Goal: Task Accomplishment & Management: Manage account settings

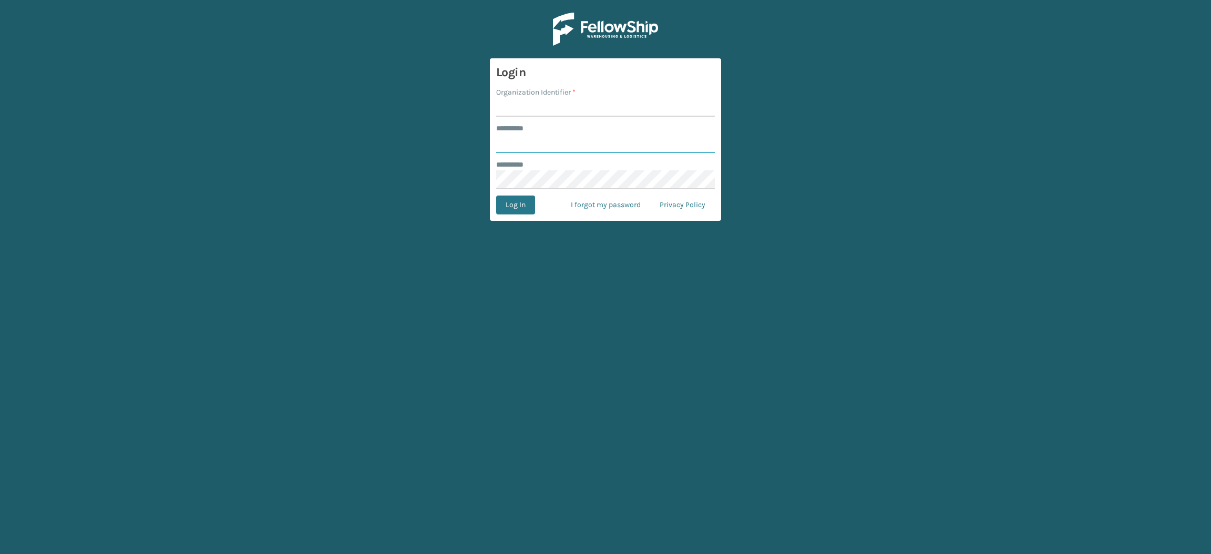
type input "**********"
click at [573, 112] on input "Organization Identifier *" at bounding box center [605, 107] width 219 height 19
type input "SuperAdminOrganization"
click at [506, 202] on button "Log In" at bounding box center [515, 205] width 39 height 19
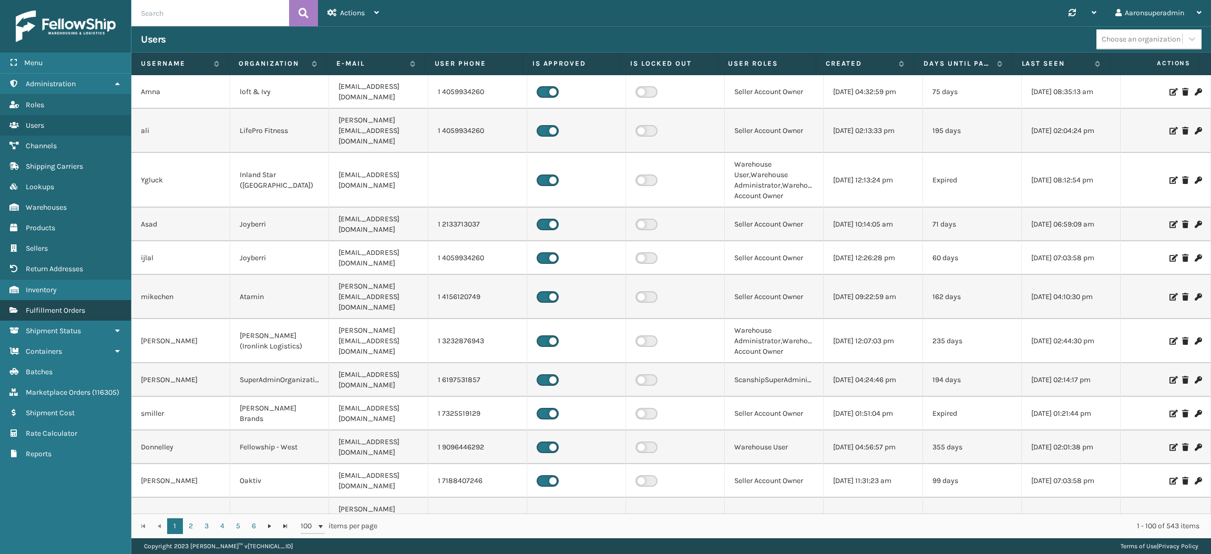
click at [68, 306] on span "Fulfillment Orders" at bounding box center [55, 310] width 59 height 9
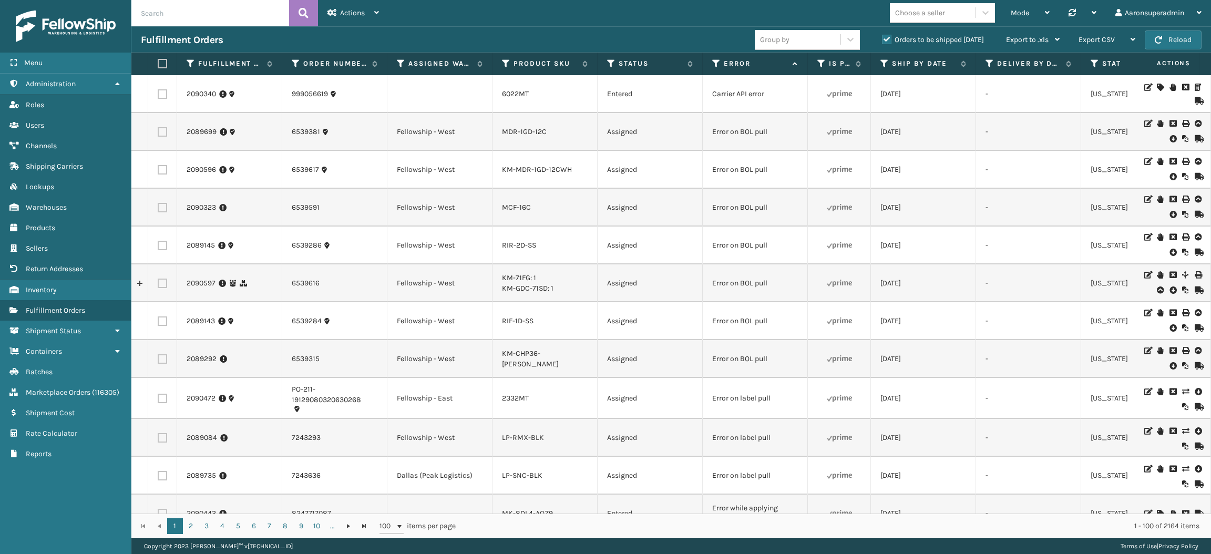
click at [232, 18] on input "text" at bounding box center [210, 13] width 158 height 26
paste input "2085098"
type input "2085098"
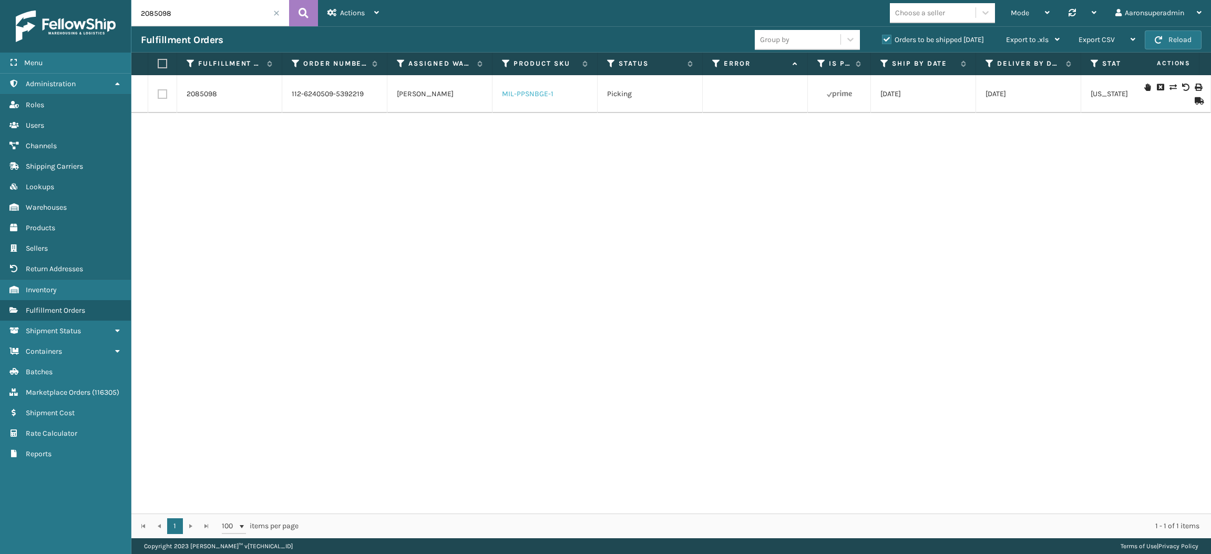
click at [540, 96] on link "MIL-PPSNBGE-1" at bounding box center [528, 93] width 52 height 9
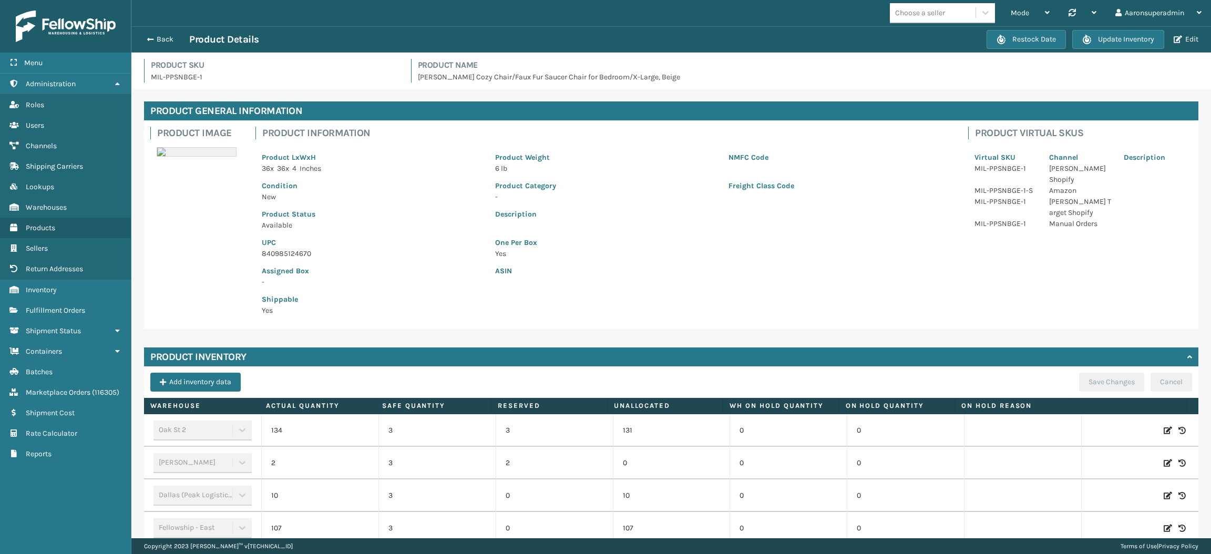
scroll to position [180, 0]
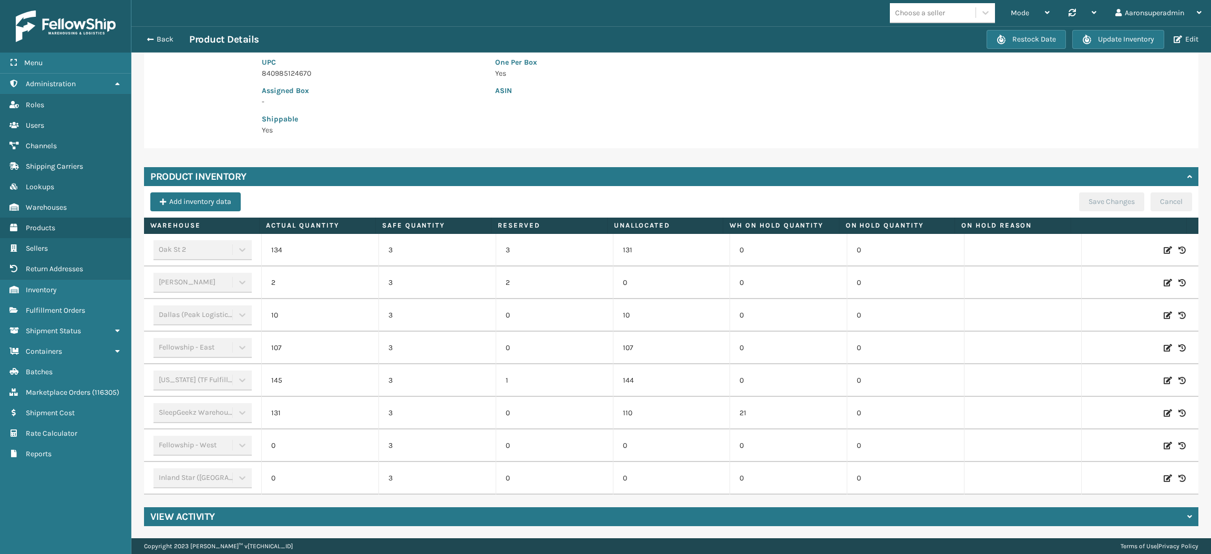
click at [1164, 285] on icon at bounding box center [1168, 282] width 8 height 11
click at [278, 289] on span "Decrease value" at bounding box center [296, 283] width 48 height 18
type input "0"
click at [1088, 282] on button "ADD" at bounding box center [1101, 282] width 26 height 13
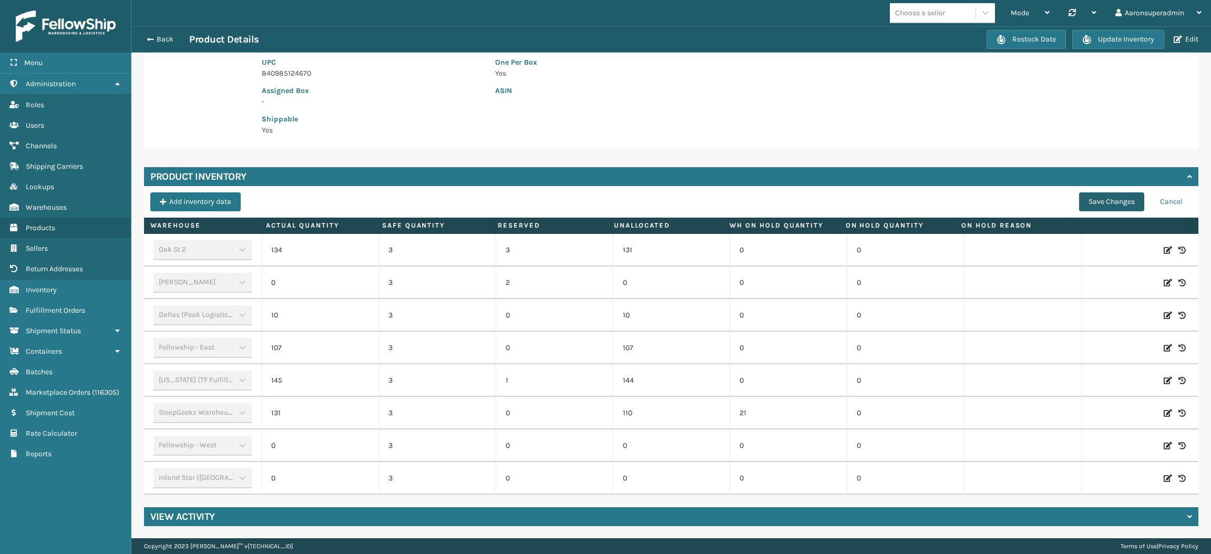
click at [1093, 200] on button "Save Changes" at bounding box center [1111, 201] width 65 height 19
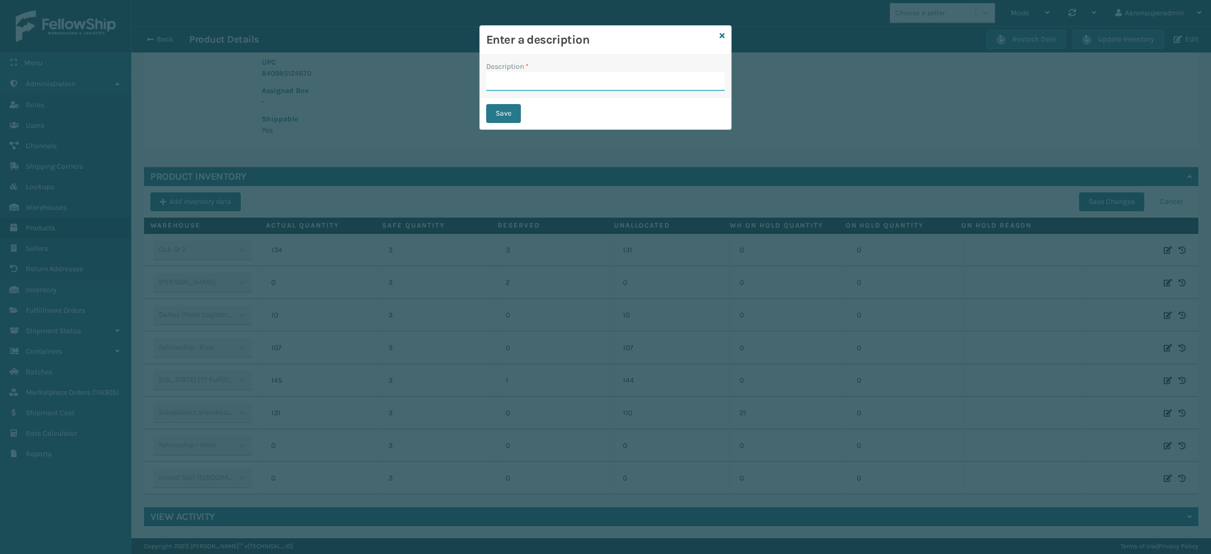
click at [560, 89] on input "Description *" at bounding box center [605, 81] width 239 height 19
type input "safety reduced"
click at [503, 118] on button "Save" at bounding box center [503, 113] width 35 height 19
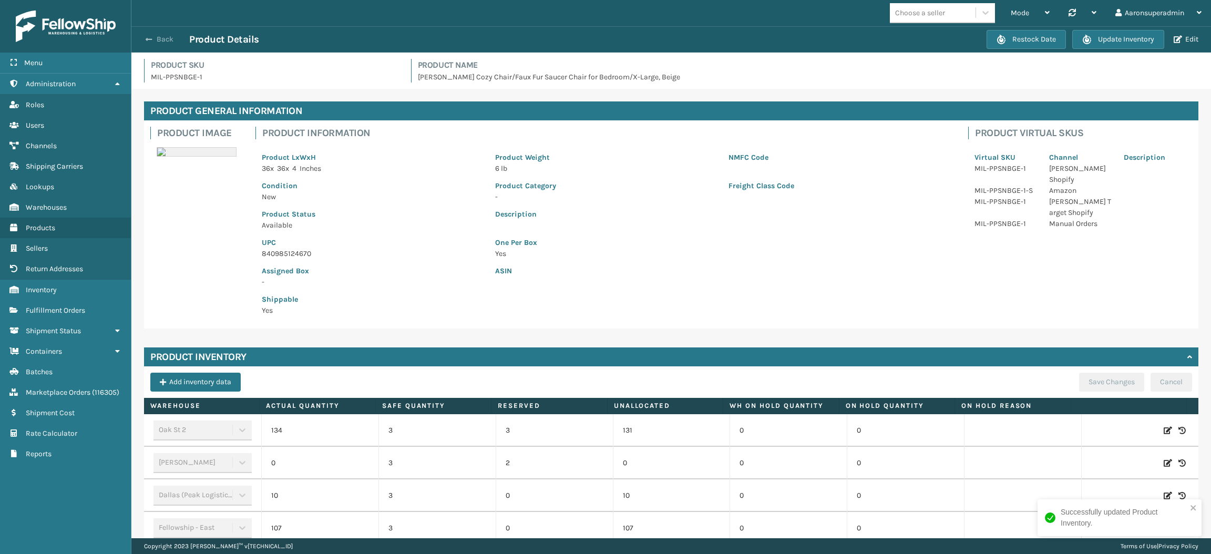
click at [154, 40] on button "Back" at bounding box center [165, 39] width 48 height 9
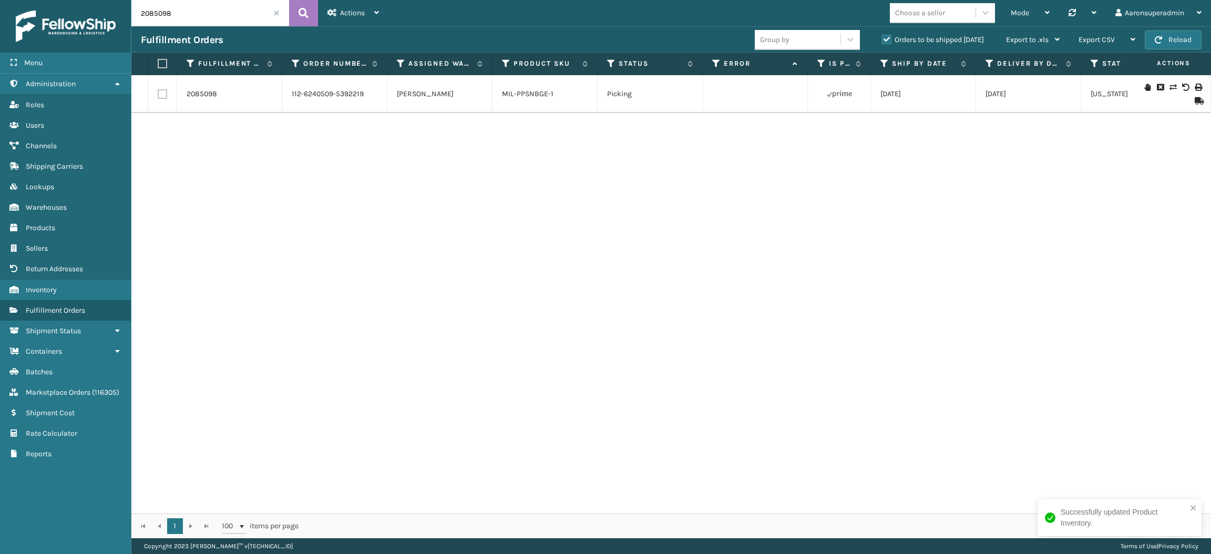
click at [1169, 85] on icon at bounding box center [1172, 87] width 6 height 7
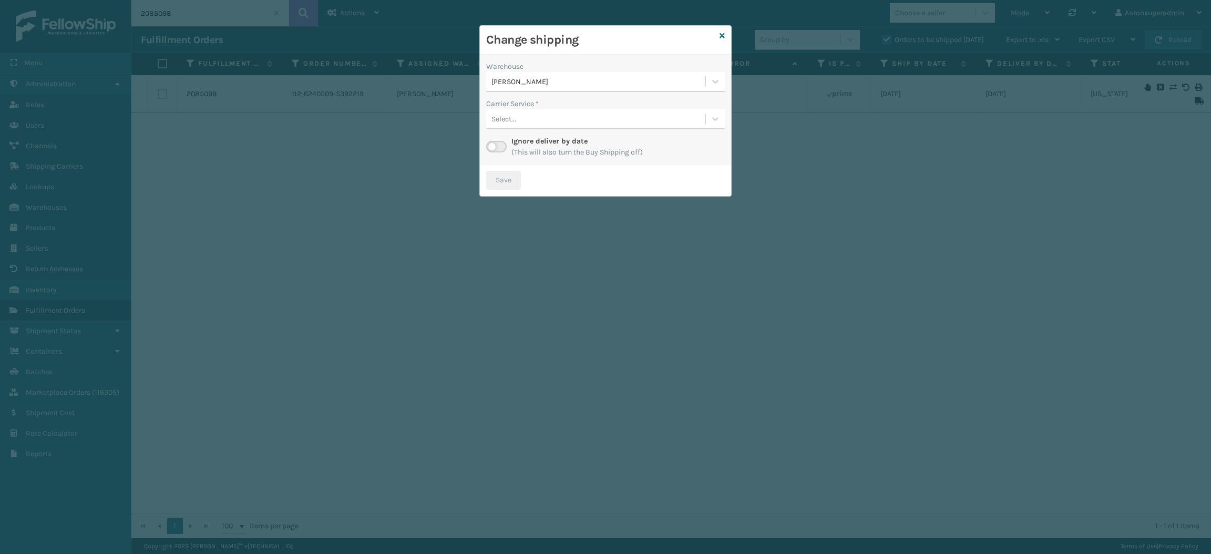
click at [592, 101] on div "Carrier Service *" at bounding box center [605, 103] width 239 height 11
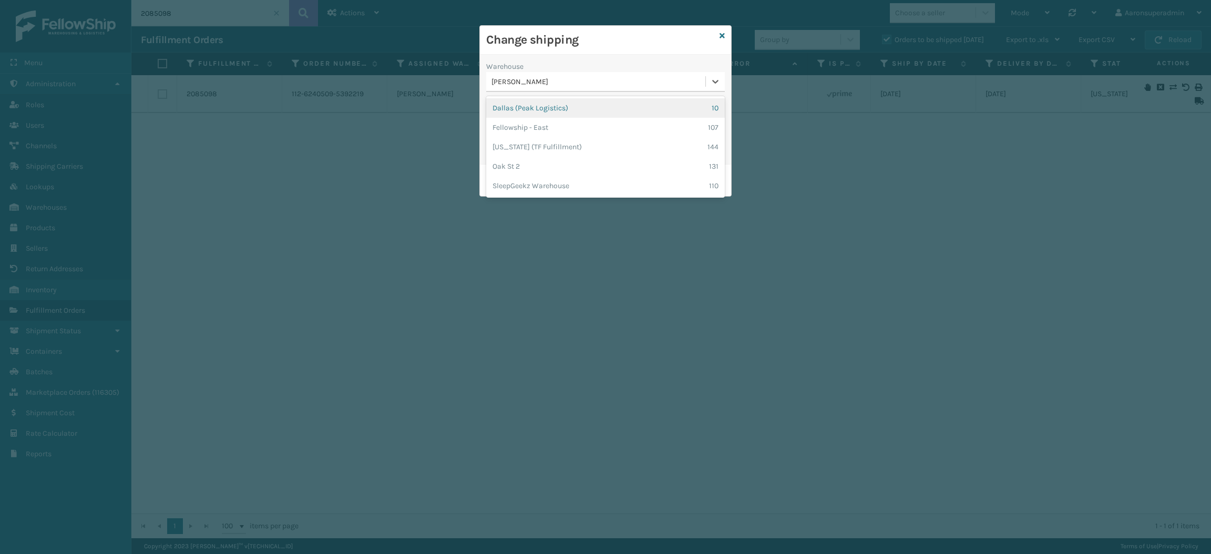
click at [589, 89] on div "[PERSON_NAME]" at bounding box center [595, 81] width 219 height 17
click at [569, 109] on div "Dallas (Peak Logistics) 10" at bounding box center [605, 107] width 239 height 19
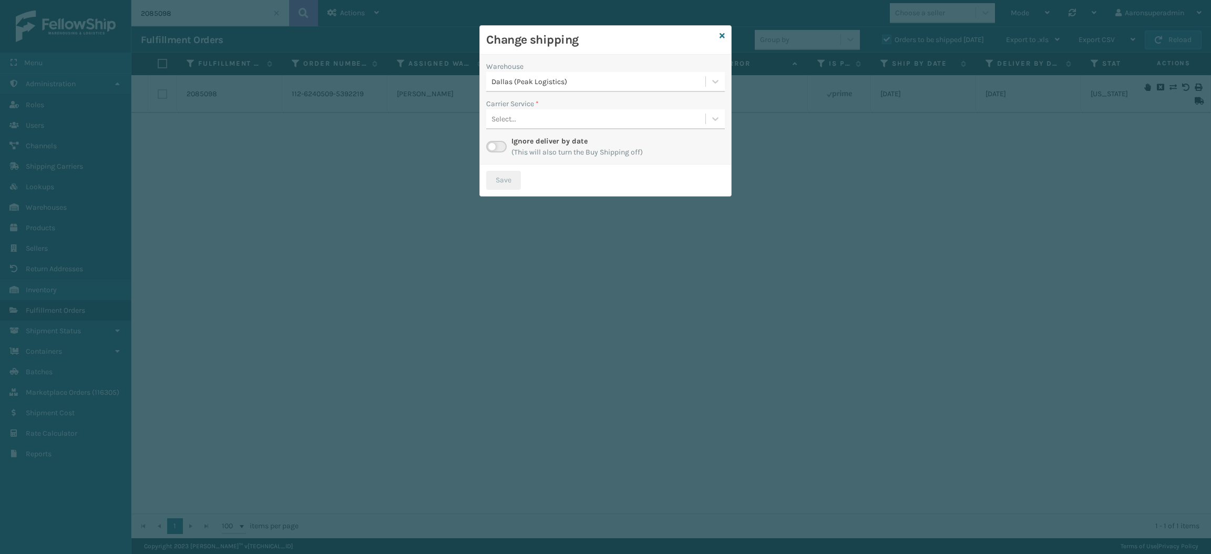
click at [559, 119] on div "Select..." at bounding box center [595, 118] width 219 height 17
click at [535, 97] on div "Warehouse [GEOGRAPHIC_DATA] (Peak Logistics) Carrier Service * Select... Ignore…" at bounding box center [605, 110] width 251 height 110
click at [493, 145] on label at bounding box center [496, 147] width 20 height 12
click at [493, 145] on input "checkbox" at bounding box center [489, 144] width 7 height 7
click at [561, 114] on div "Select..." at bounding box center [595, 118] width 219 height 17
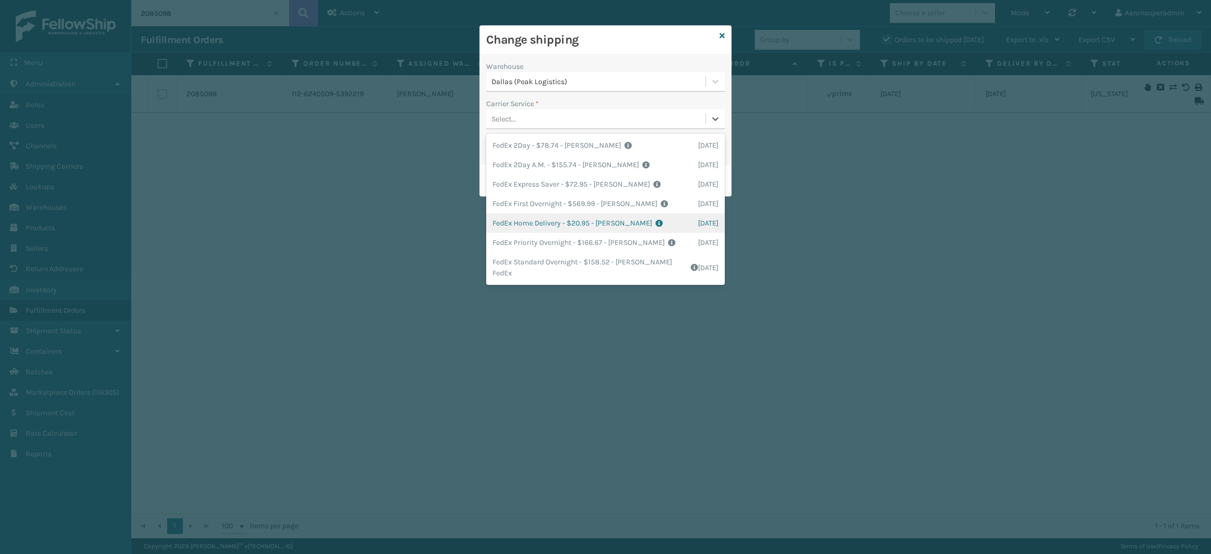
click at [531, 219] on div "FedEx Home Delivery - $20.95 - [PERSON_NAME] FedEx Shipping Cost $18.38 Surplus…" at bounding box center [605, 222] width 239 height 19
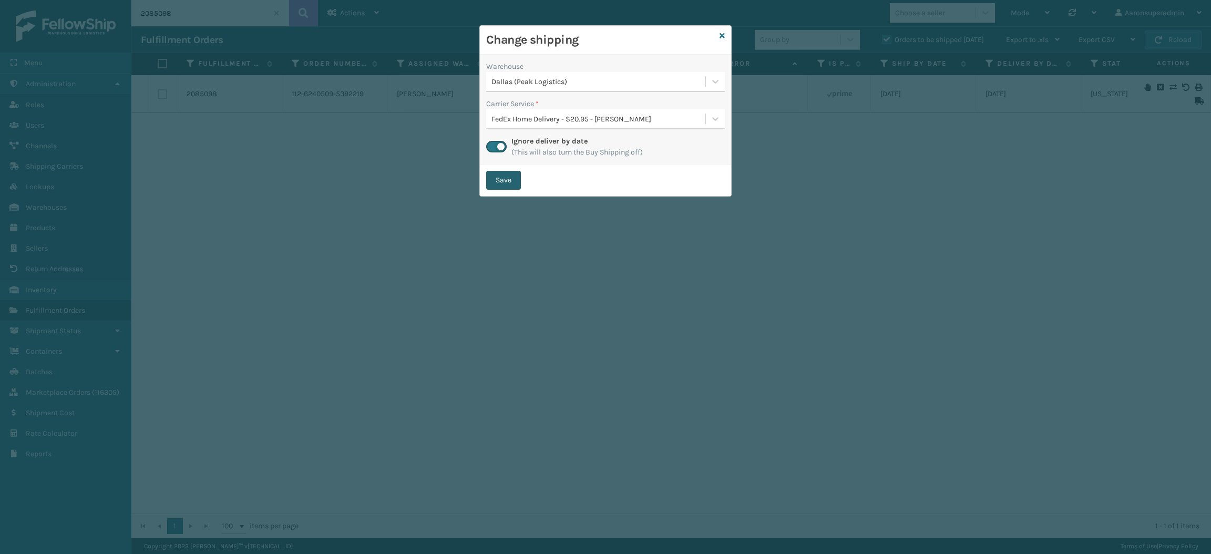
click at [497, 176] on button "Save" at bounding box center [503, 180] width 35 height 19
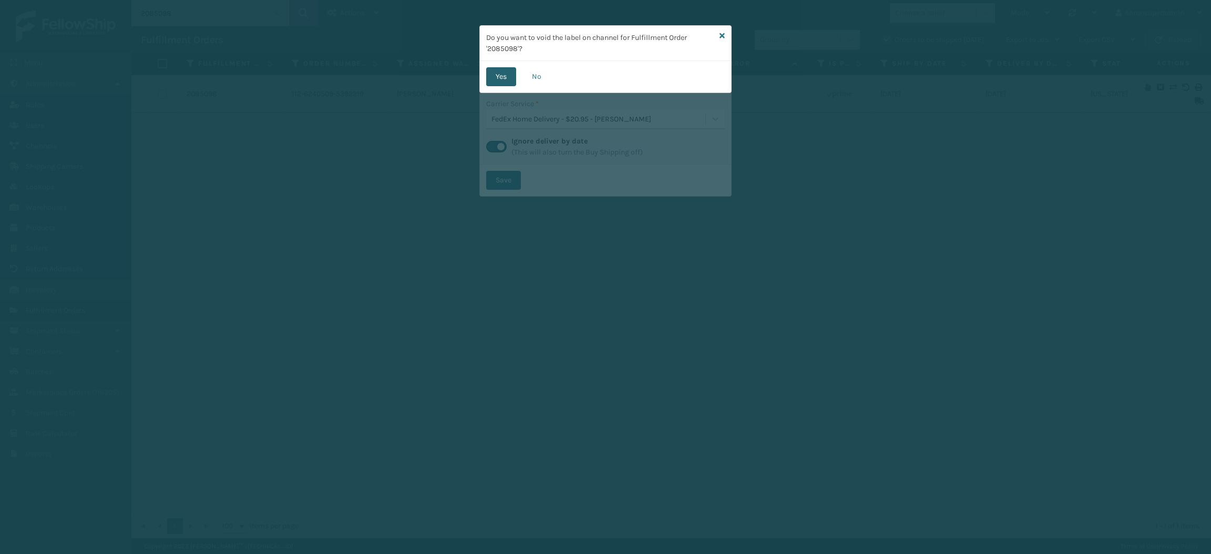
click at [489, 71] on button "Yes" at bounding box center [501, 76] width 30 height 19
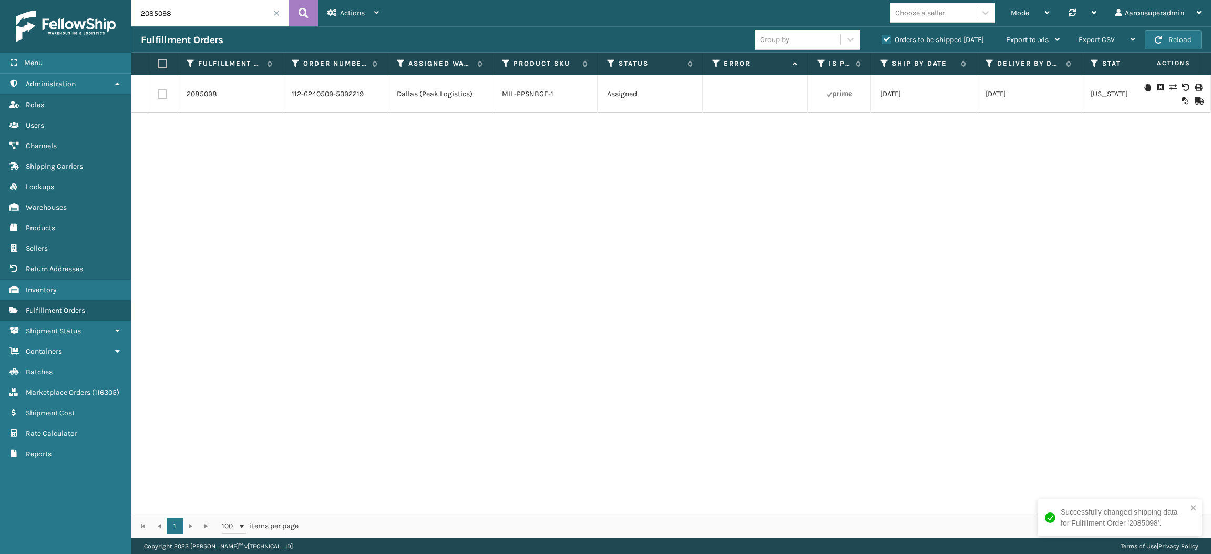
click at [191, 7] on input "2085098" at bounding box center [210, 13] width 158 height 26
paste input "8337"
type input "2088337"
click at [531, 96] on link "MIL-CRSH-BK" at bounding box center [524, 93] width 45 height 9
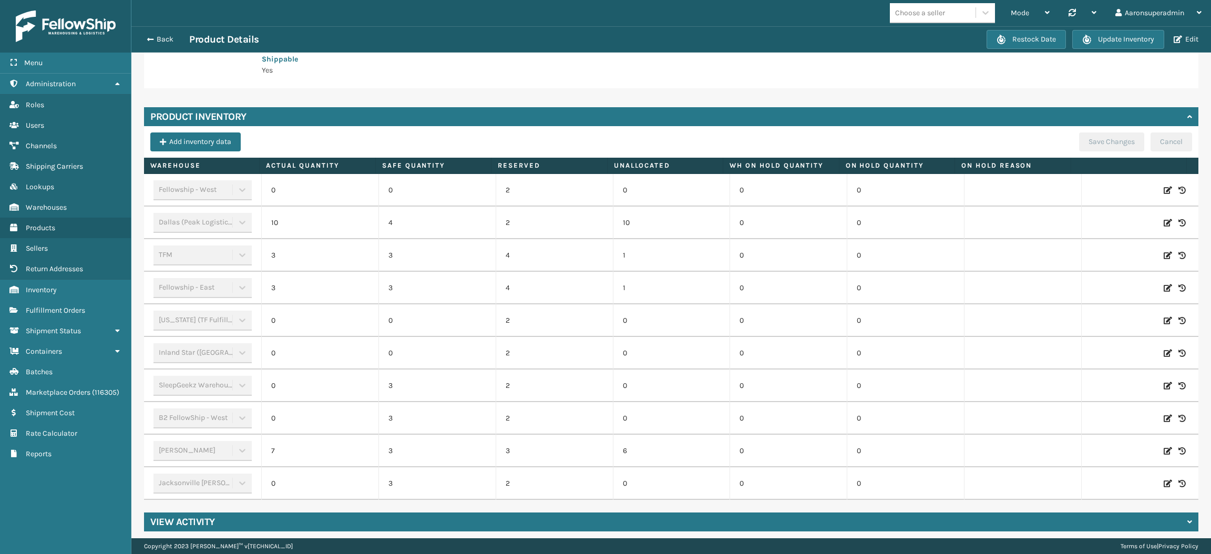
scroll to position [245, 0]
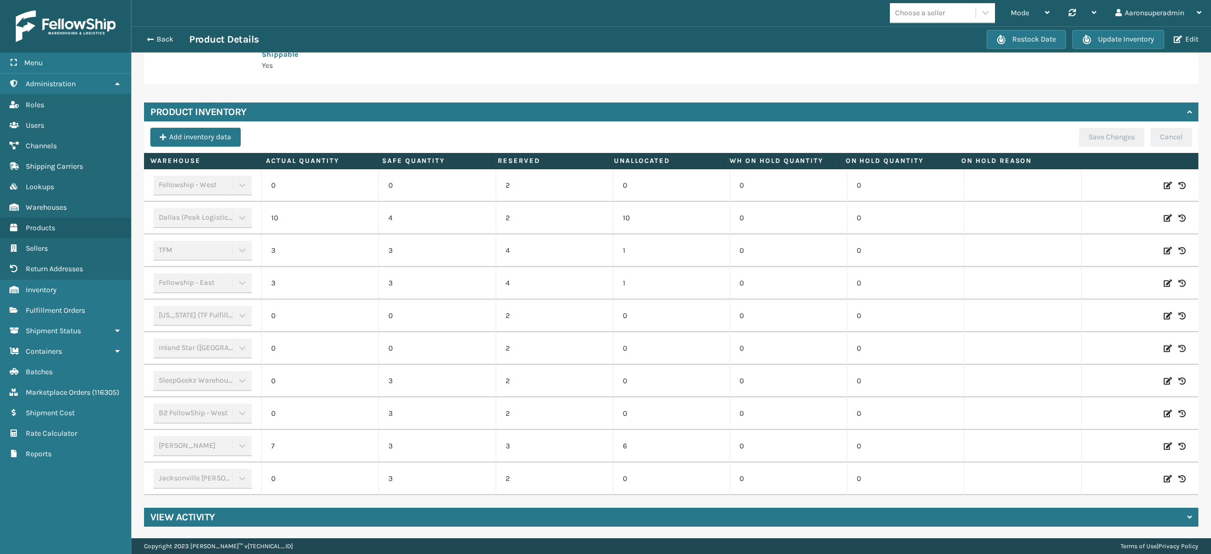
click at [1164, 444] on icon at bounding box center [1168, 446] width 8 height 11
click at [294, 447] on input "7" at bounding box center [319, 446] width 69 height 19
type input "0"
click at [1088, 443] on button "ADD" at bounding box center [1101, 446] width 26 height 13
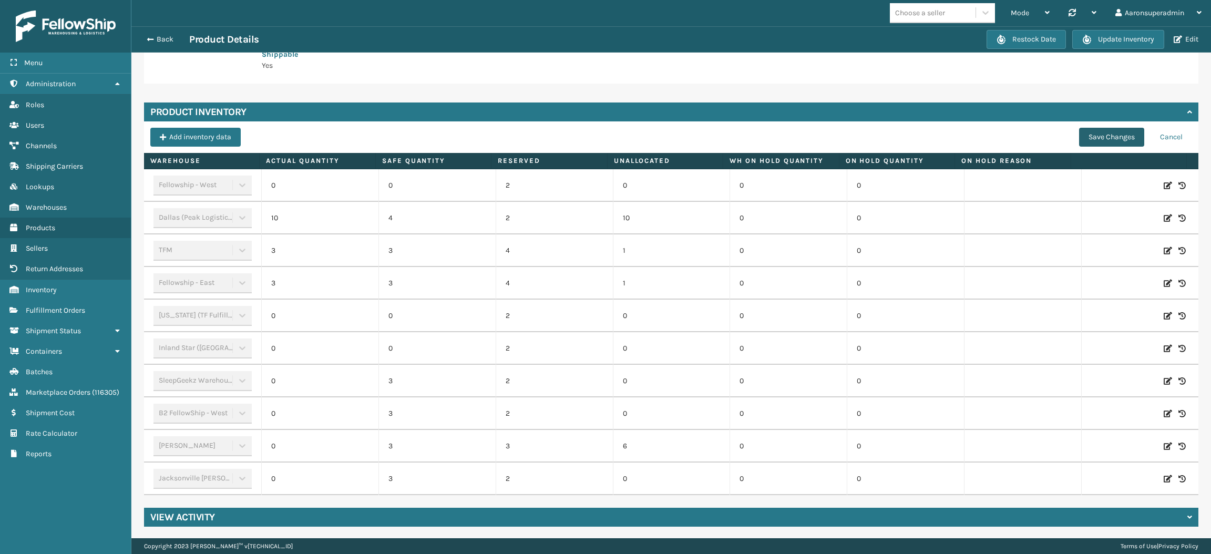
click at [1095, 143] on button "Save Changes" at bounding box center [1111, 137] width 65 height 19
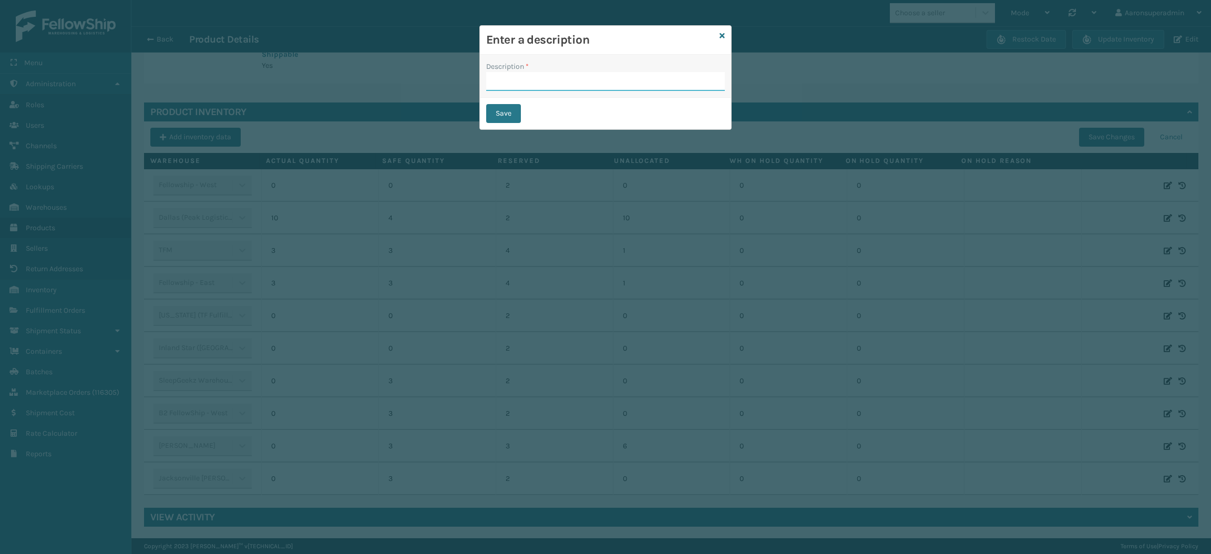
click at [680, 85] on input "Description *" at bounding box center [605, 81] width 239 height 19
type input "safety reduced"
click at [510, 114] on button "Save" at bounding box center [503, 113] width 35 height 19
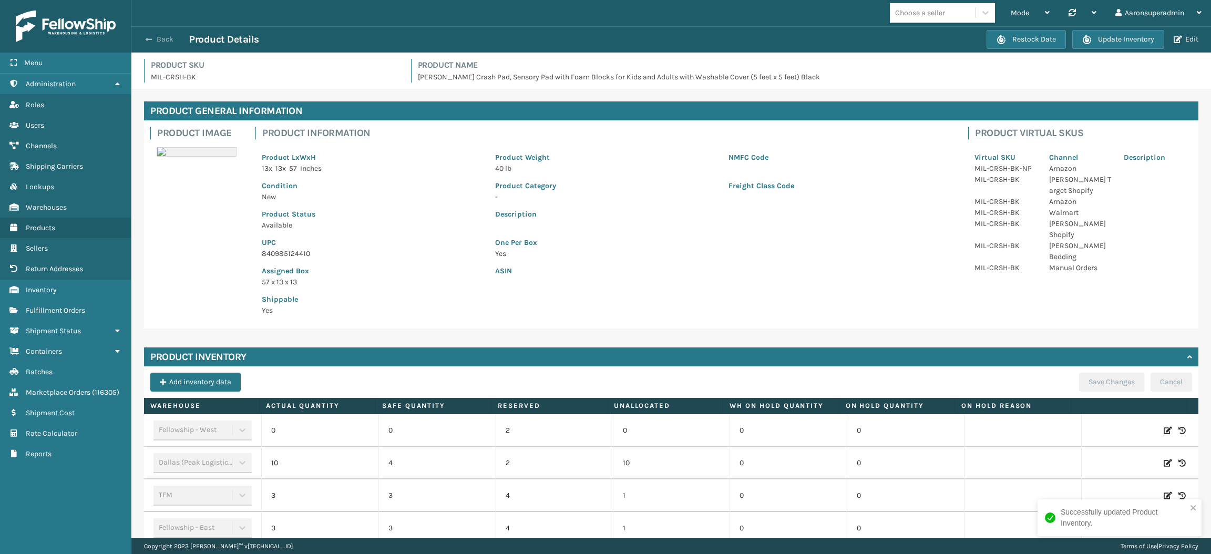
click at [159, 40] on button "Back" at bounding box center [165, 39] width 48 height 9
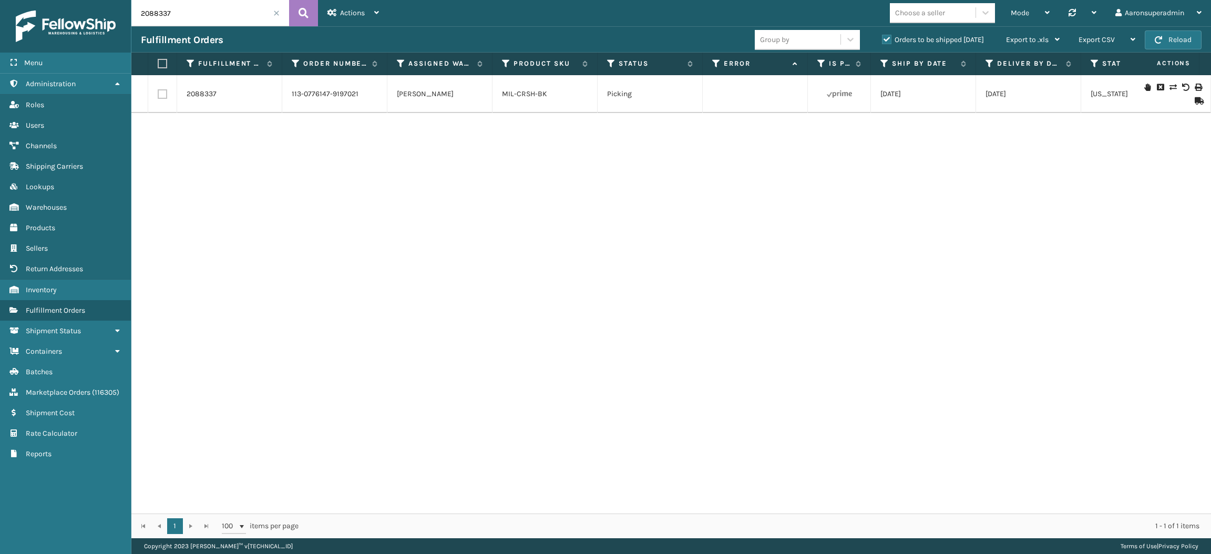
click at [1169, 88] on icon at bounding box center [1172, 87] width 6 height 7
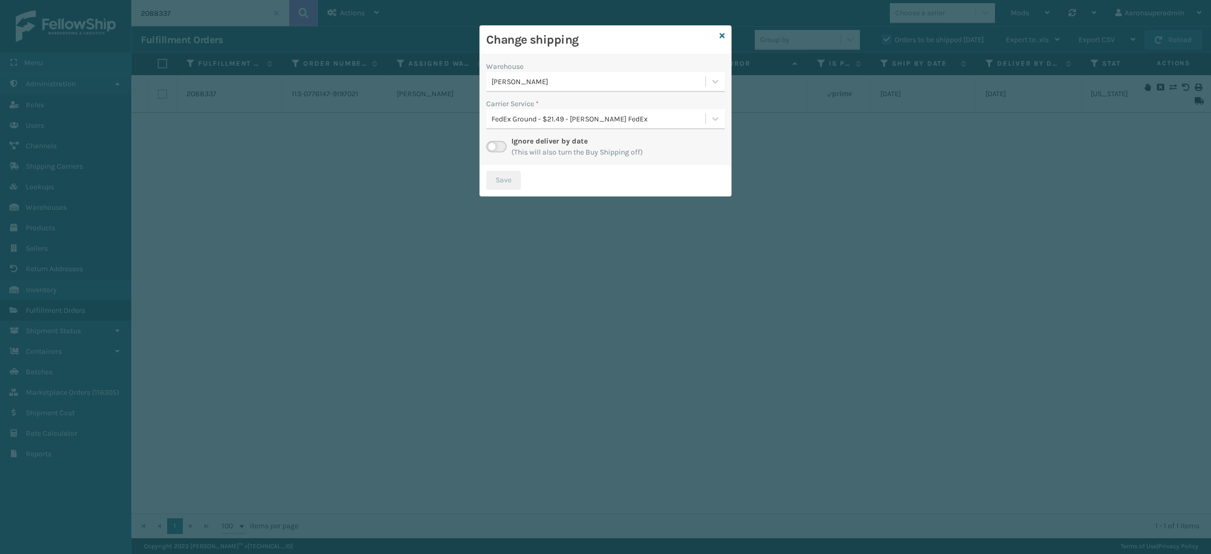
click at [539, 82] on div "[PERSON_NAME]" at bounding box center [598, 81] width 215 height 11
click at [536, 109] on div "Dallas (Peak Logistics) 10" at bounding box center [605, 107] width 239 height 19
click at [536, 109] on div "Select..." at bounding box center [605, 119] width 239 height 20
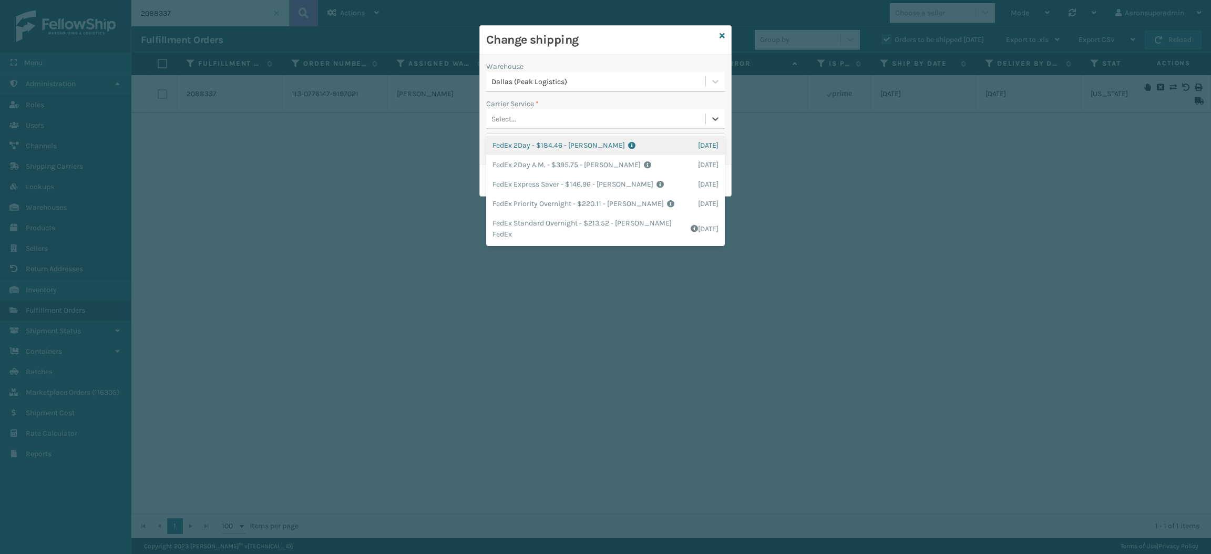
click at [524, 109] on div "Select..." at bounding box center [605, 119] width 239 height 20
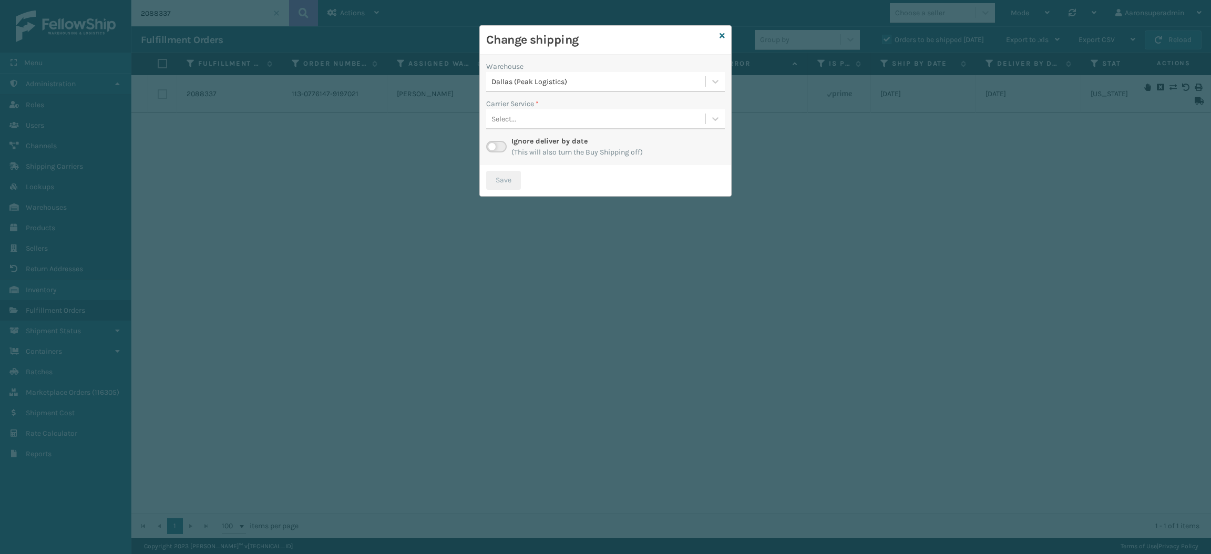
click at [496, 141] on label at bounding box center [496, 147] width 20 height 12
click at [493, 141] on input "checkbox" at bounding box center [489, 144] width 7 height 7
click at [515, 119] on div "Select..." at bounding box center [503, 119] width 25 height 11
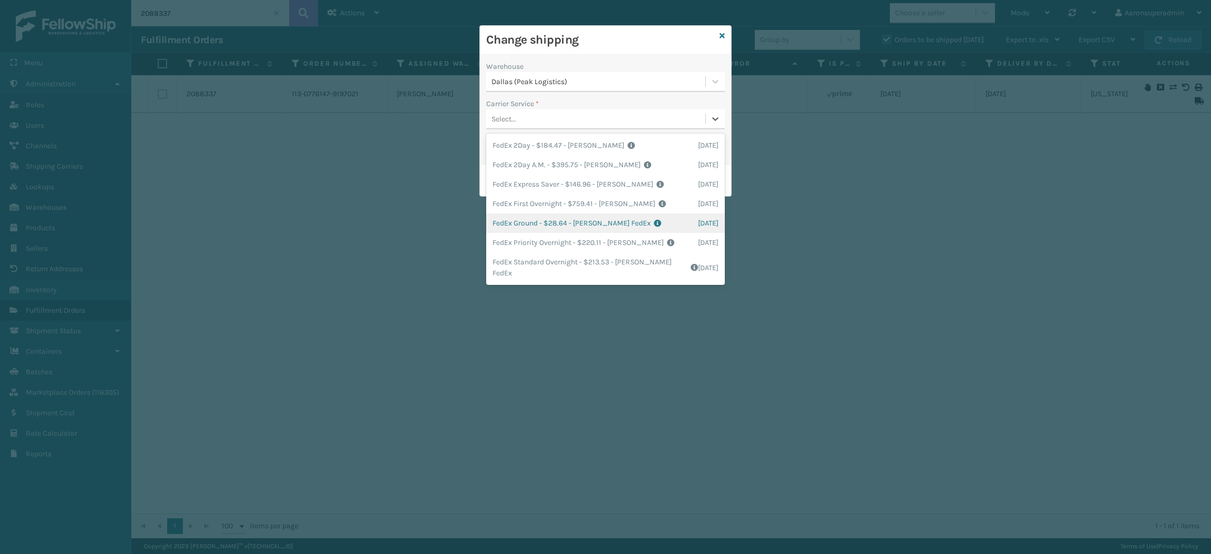
click at [525, 223] on div "FedEx Ground - $28.64 - [PERSON_NAME] FedEx Shipping Cost $25.12 Surplus Cost $…" at bounding box center [605, 222] width 239 height 19
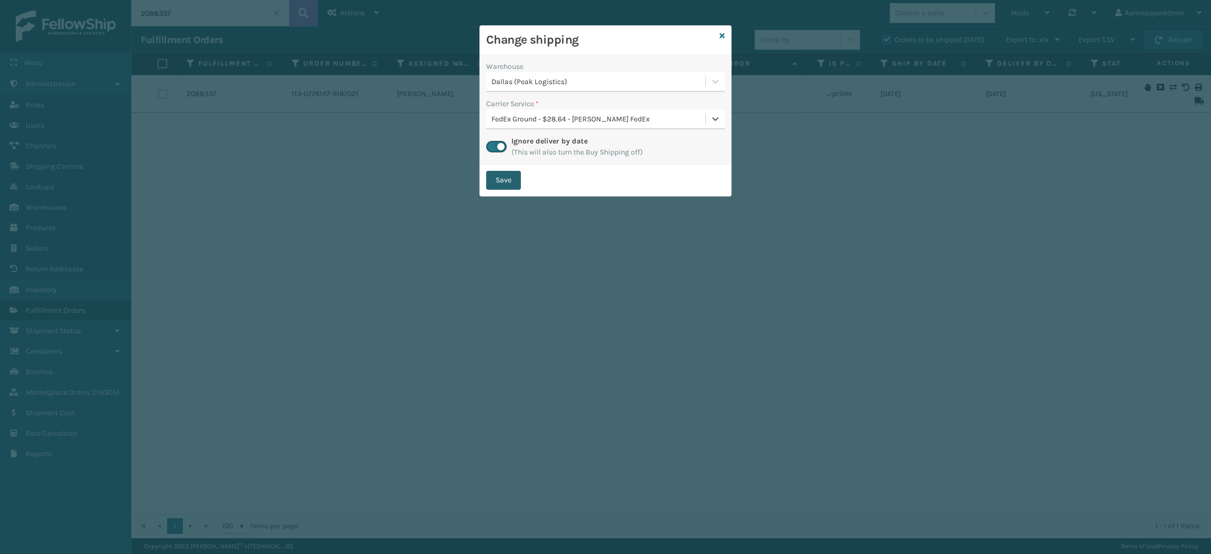
click at [502, 184] on button "Save" at bounding box center [503, 180] width 35 height 19
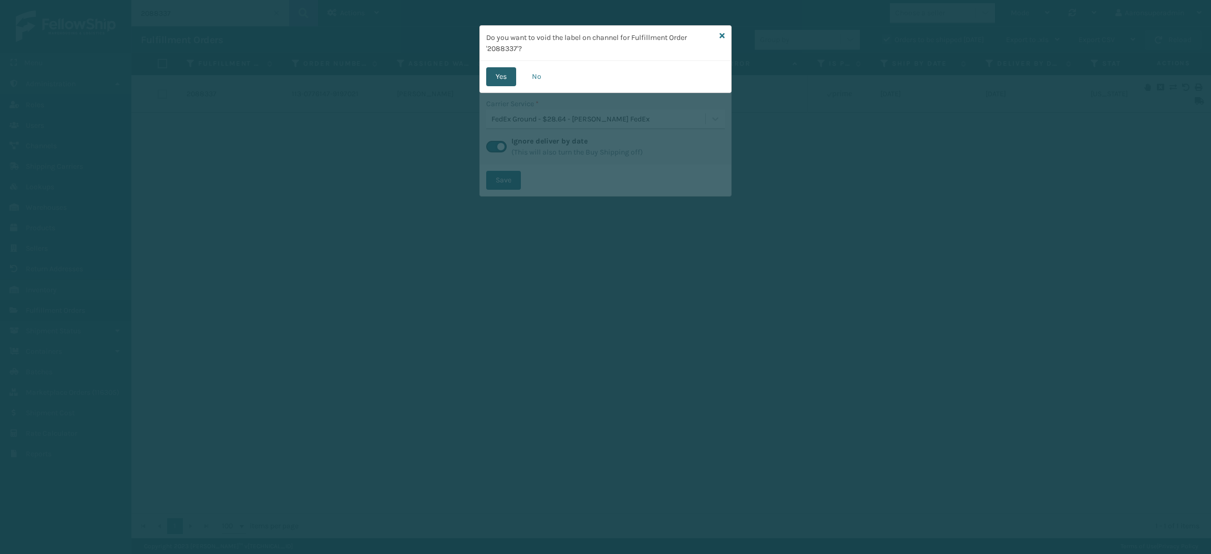
click at [496, 77] on button "Yes" at bounding box center [501, 76] width 30 height 19
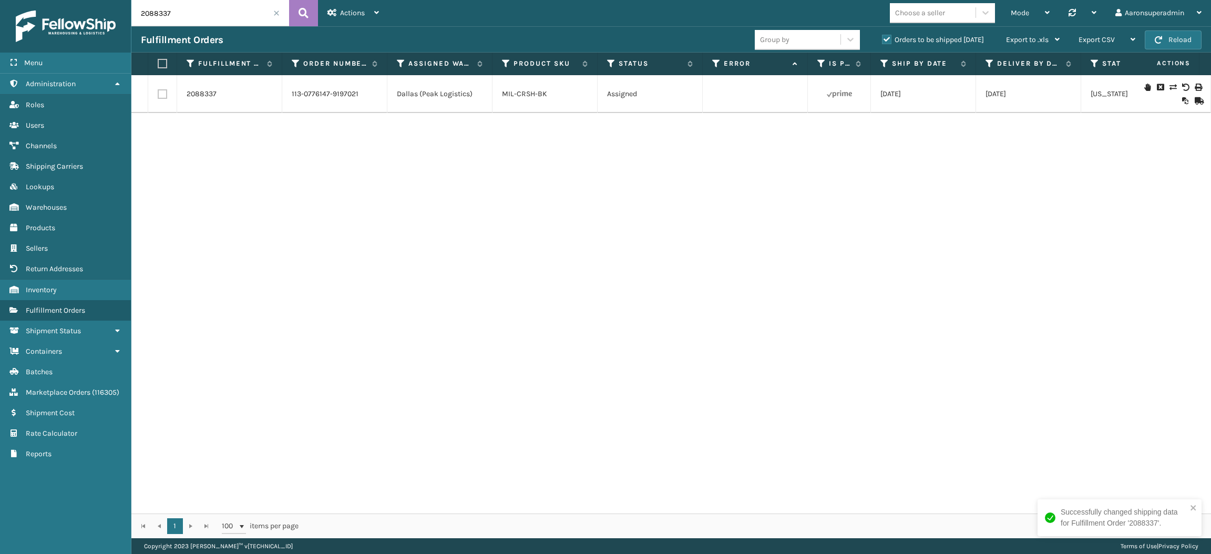
click at [204, 19] on input "2088337" at bounding box center [210, 13] width 158 height 26
paste input "117718"
type input "117718"
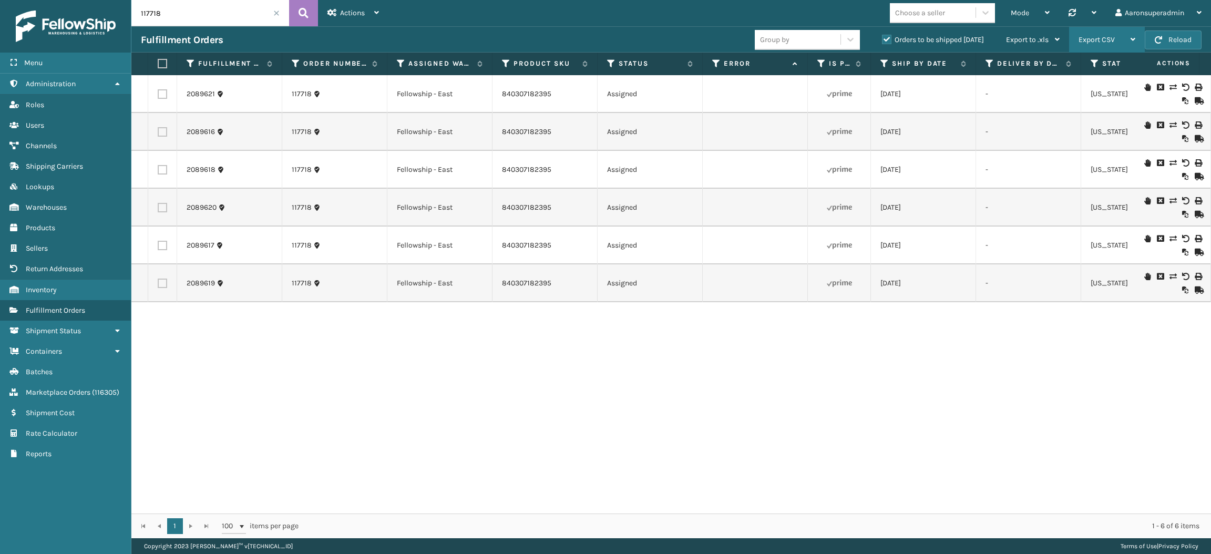
click at [1094, 43] on span "Export CSV" at bounding box center [1096, 39] width 36 height 9
click at [1055, 69] on li "Export Current Page" at bounding box center [1073, 68] width 141 height 28
click at [275, 11] on span at bounding box center [276, 13] width 6 height 6
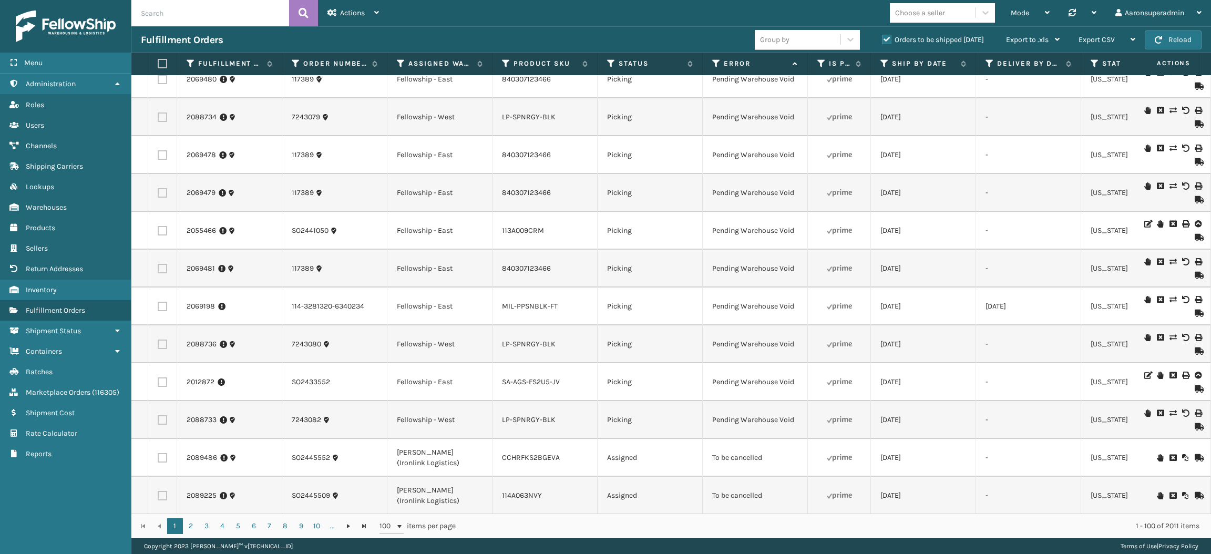
scroll to position [3415, 0]
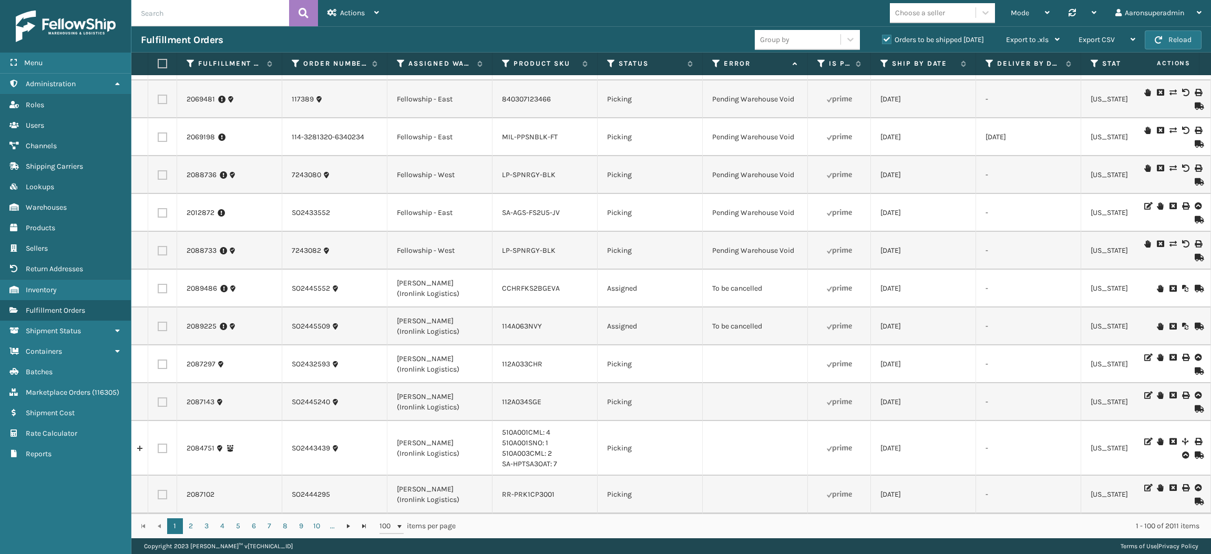
click at [165, 322] on label at bounding box center [162, 326] width 9 height 9
click at [158, 322] on input "checkbox" at bounding box center [158, 325] width 1 height 7
checkbox input "true"
click at [163, 283] on td at bounding box center [162, 289] width 29 height 38
click at [160, 284] on label at bounding box center [162, 288] width 9 height 9
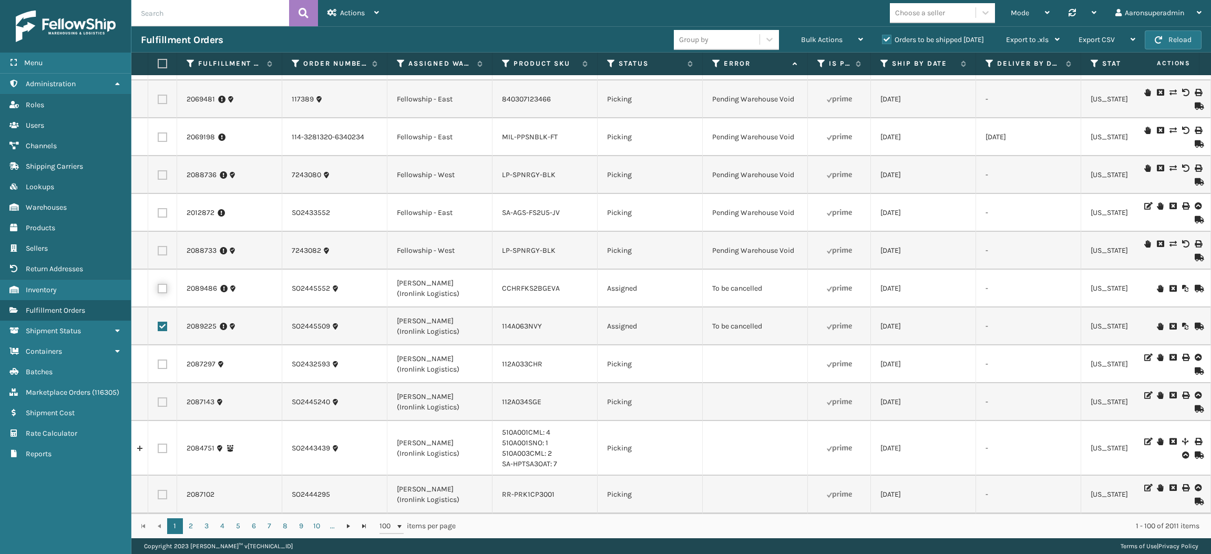
click at [158, 284] on input "checkbox" at bounding box center [158, 287] width 1 height 7
checkbox input "true"
click at [817, 35] on span "Bulk Actions" at bounding box center [822, 39] width 42 height 9
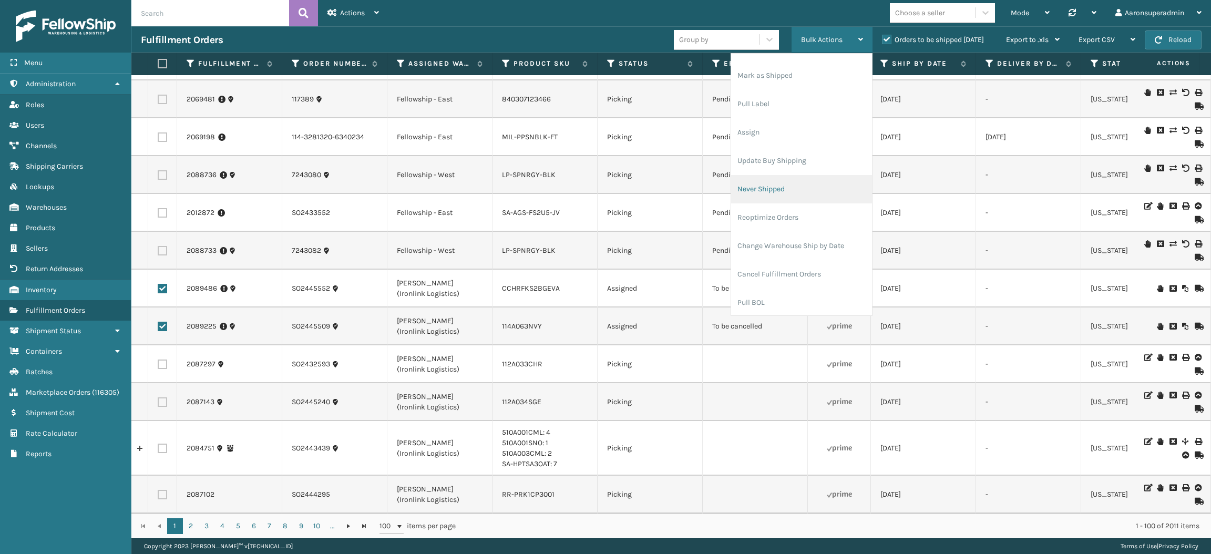
scroll to position [49, 0]
click at [750, 268] on li "Cancel Fulfillment Orders" at bounding box center [801, 274] width 141 height 28
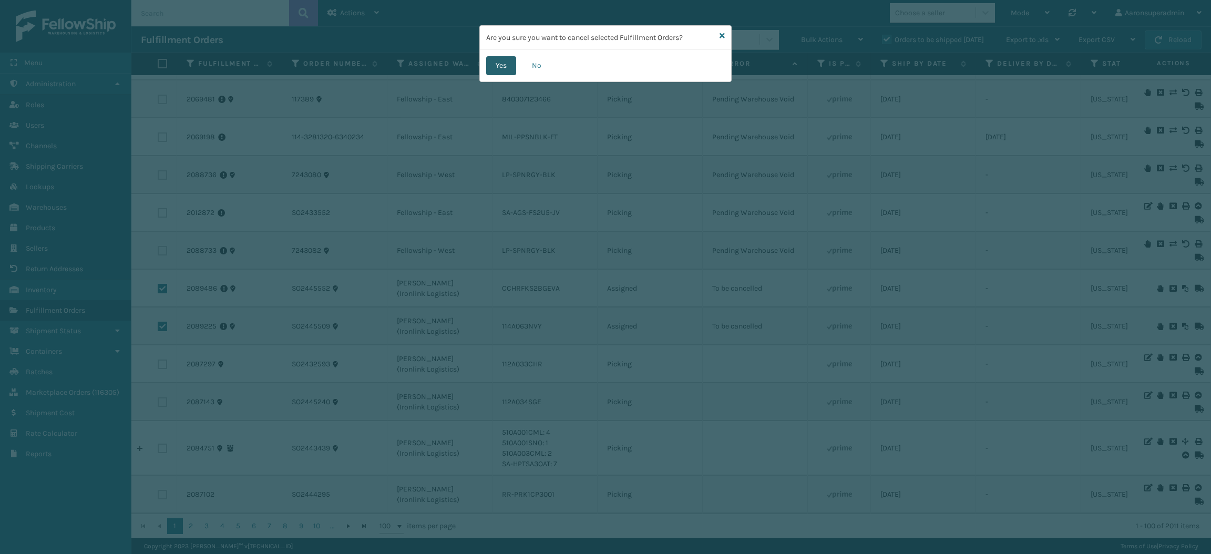
click at [501, 68] on button "Yes" at bounding box center [501, 65] width 30 height 19
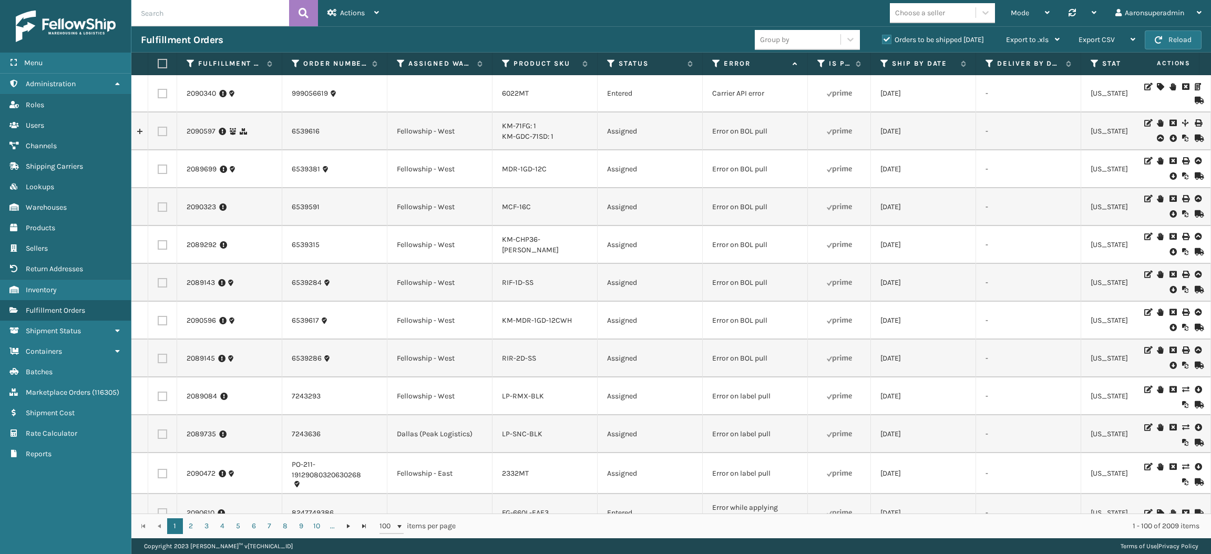
scroll to position [0, 0]
drag, startPoint x: 774, startPoint y: 198, endPoint x: 659, endPoint y: 208, distance: 115.5
copy tr "Error on BOL pull"
click at [252, 22] on input "text" at bounding box center [210, 13] width 158 height 26
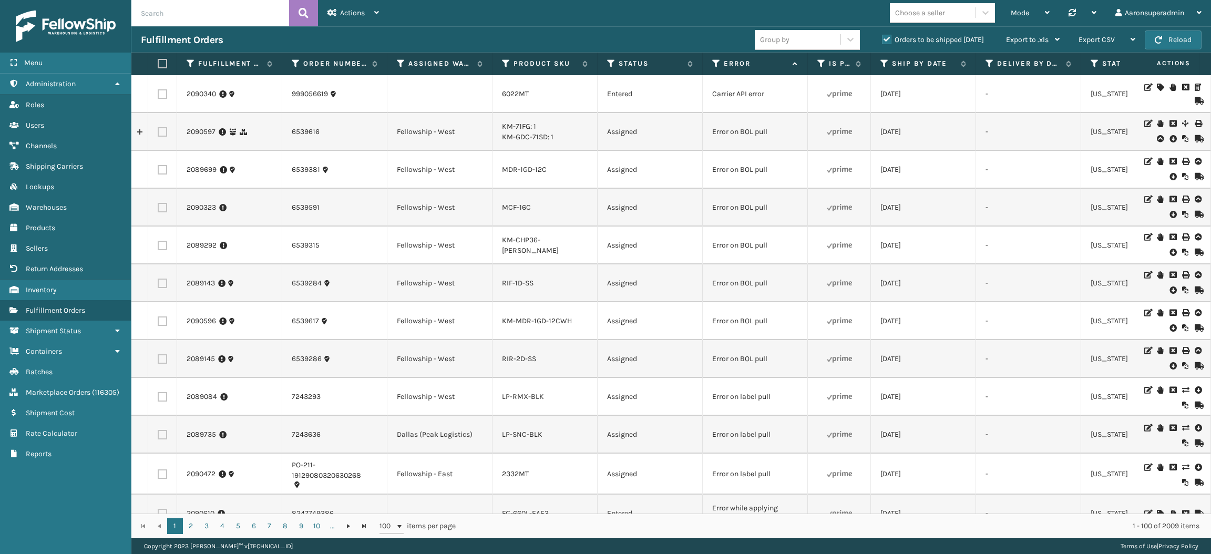
click at [209, 12] on input "text" at bounding box center [210, 13] width 158 height 26
drag, startPoint x: 778, startPoint y: 174, endPoint x: 680, endPoint y: 170, distance: 98.4
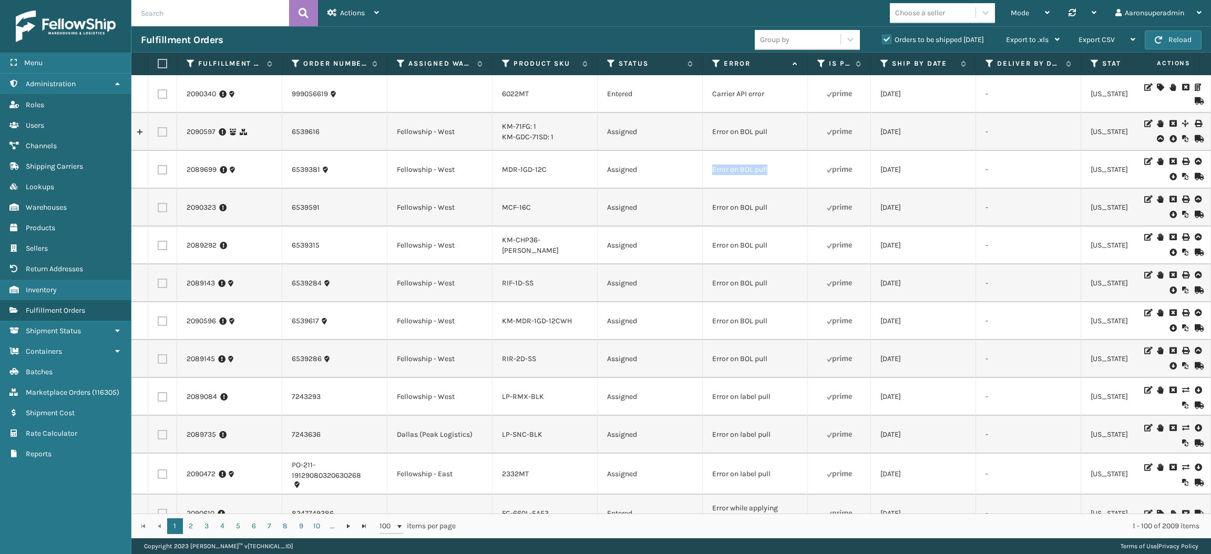
copy tr "Error on BOL pull"
click at [235, 7] on input "text" at bounding box center [210, 13] width 158 height 26
paste input "Error on BOL pull"
type input "Error on BOL pull"
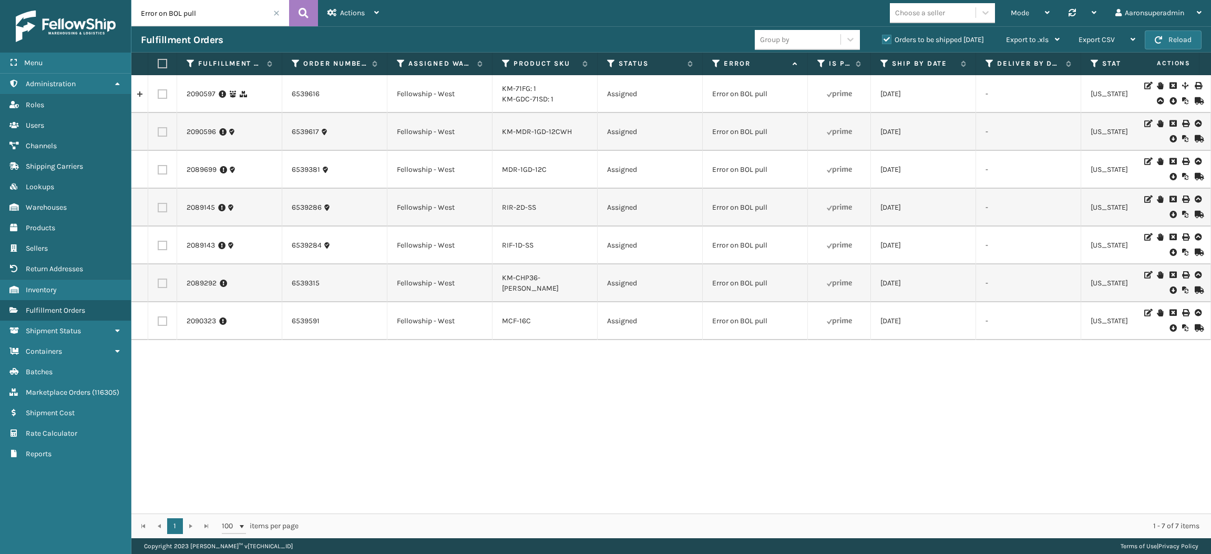
click at [1169, 100] on icon at bounding box center [1172, 101] width 6 height 11
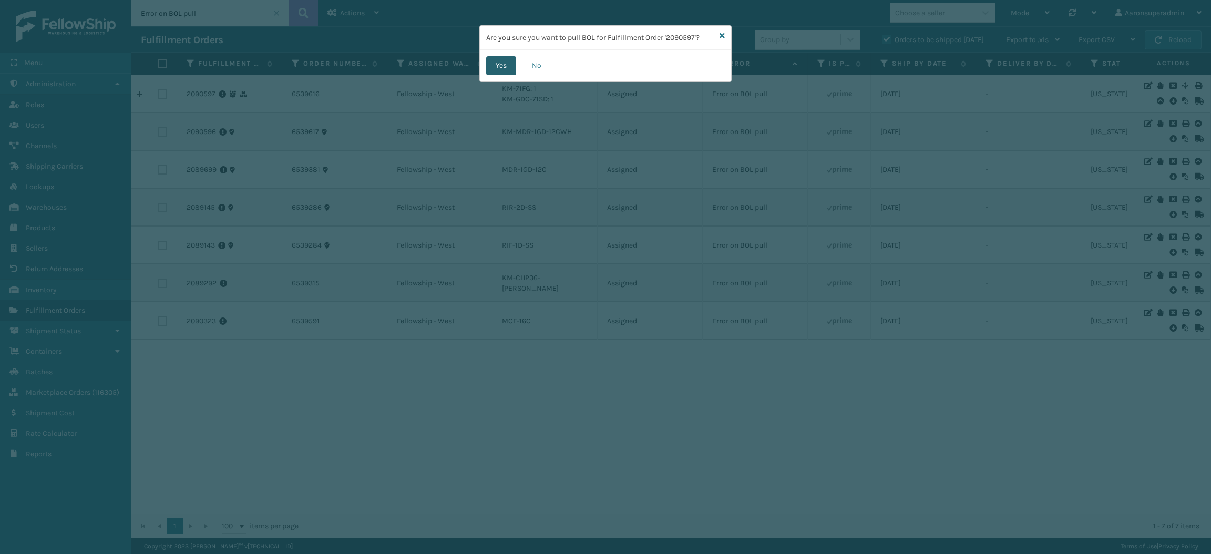
click at [489, 68] on button "Yes" at bounding box center [501, 65] width 30 height 19
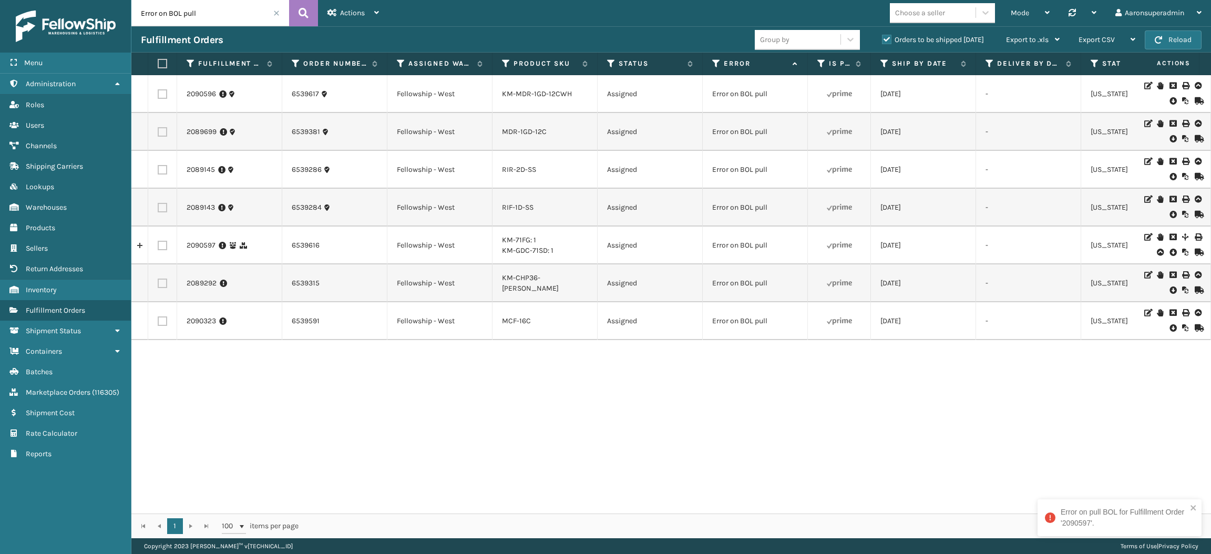
click at [1169, 137] on icon at bounding box center [1172, 138] width 6 height 11
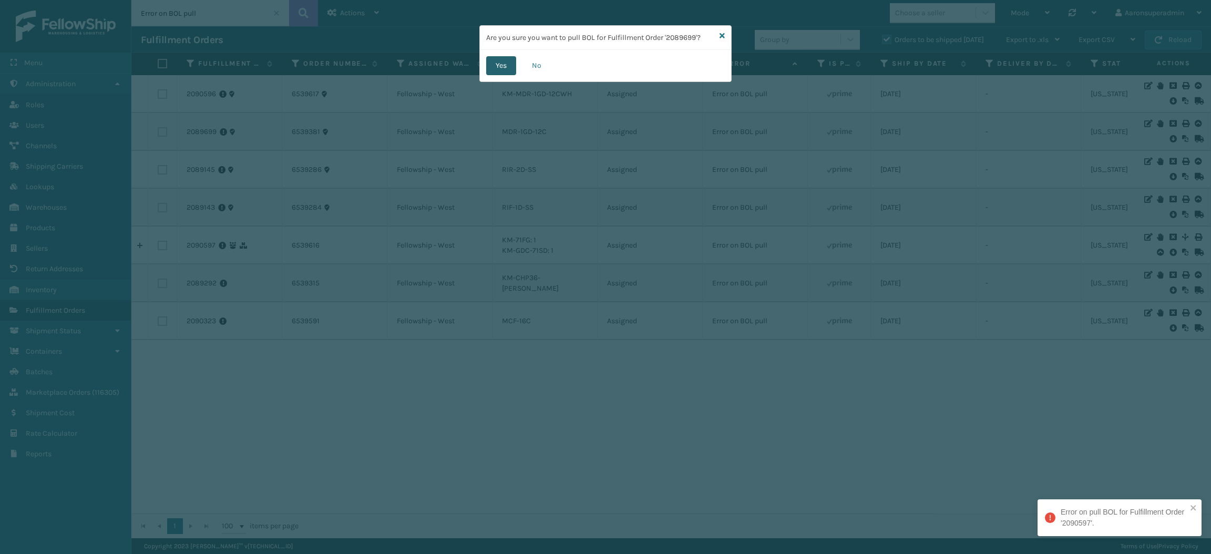
click at [497, 66] on button "Yes" at bounding box center [501, 65] width 30 height 19
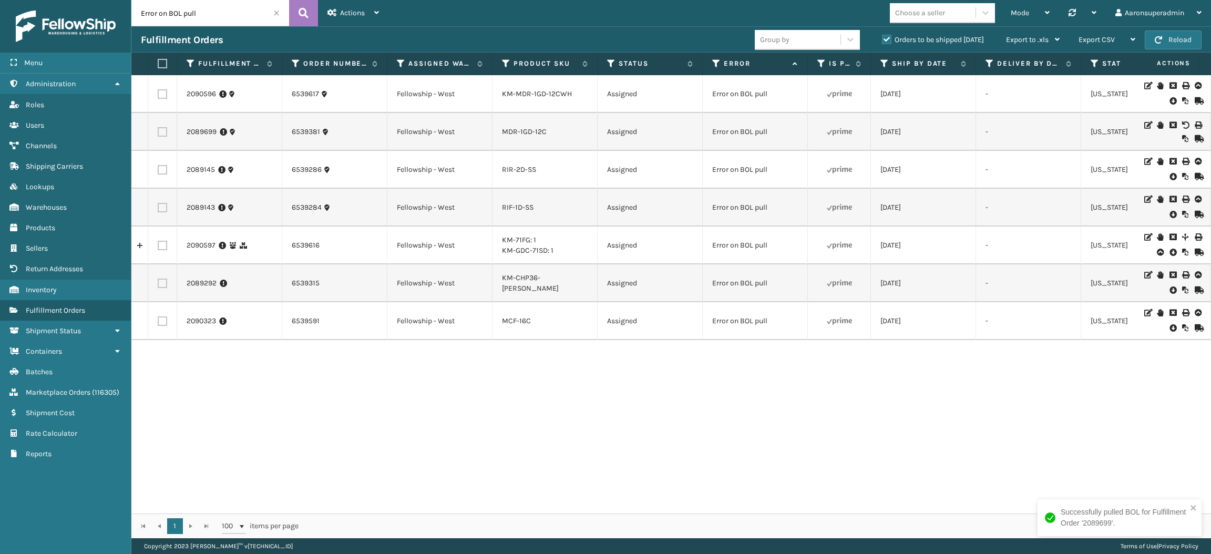
click at [1169, 178] on icon at bounding box center [1172, 176] width 6 height 11
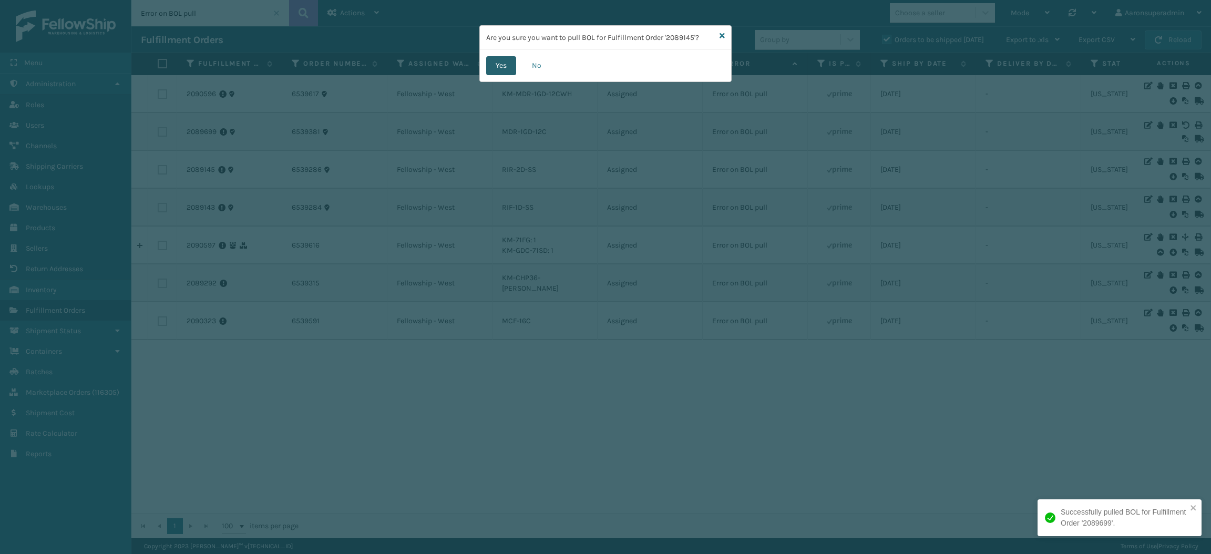
click at [499, 58] on button "Yes" at bounding box center [501, 65] width 30 height 19
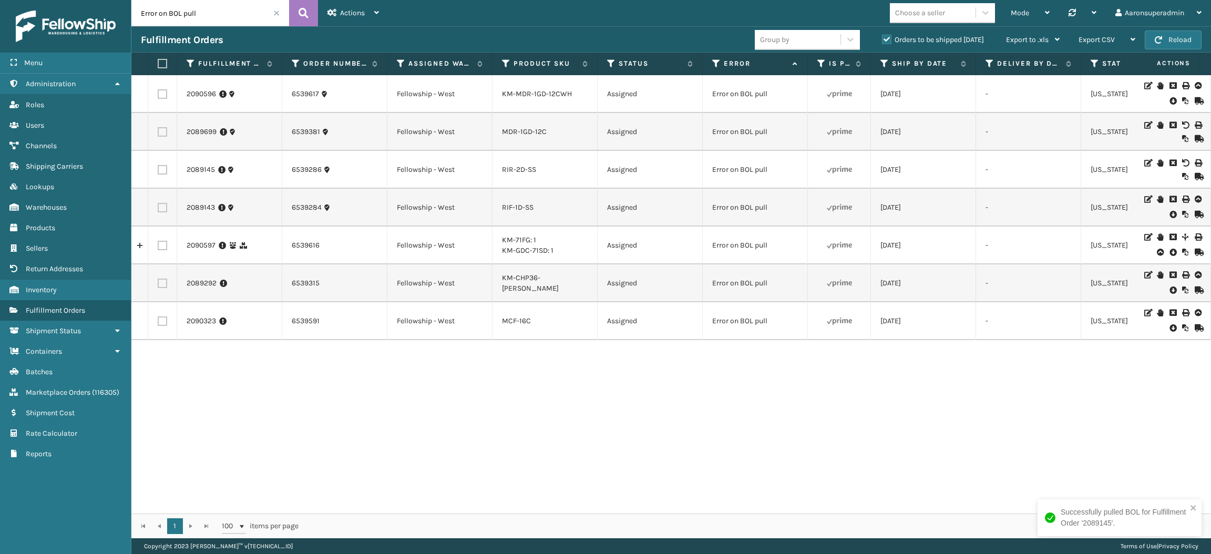
click at [1169, 216] on icon at bounding box center [1172, 214] width 6 height 11
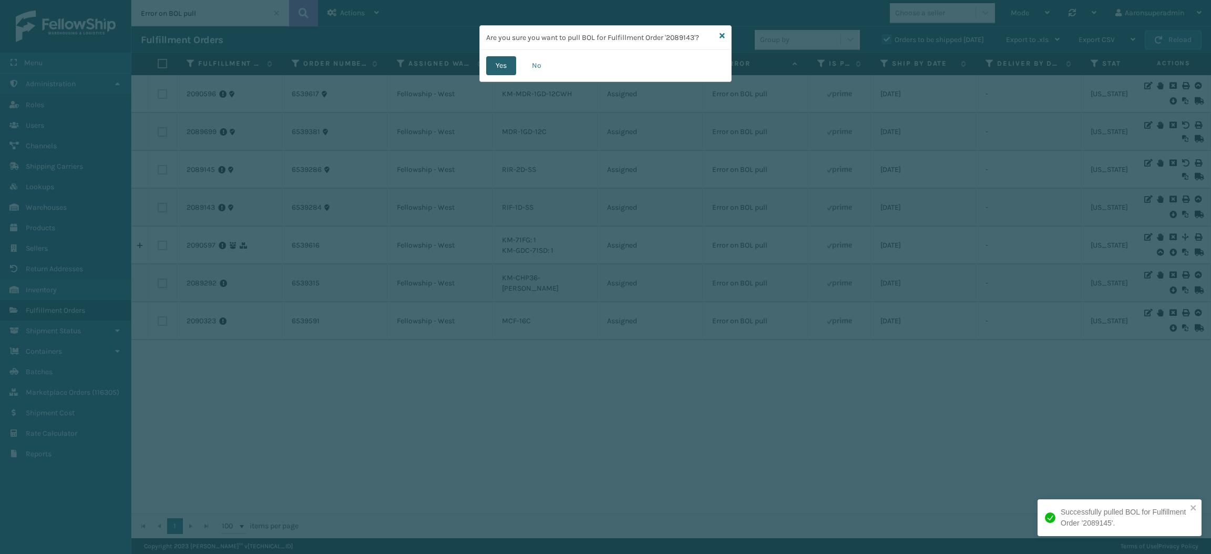
click at [503, 63] on button "Yes" at bounding box center [501, 65] width 30 height 19
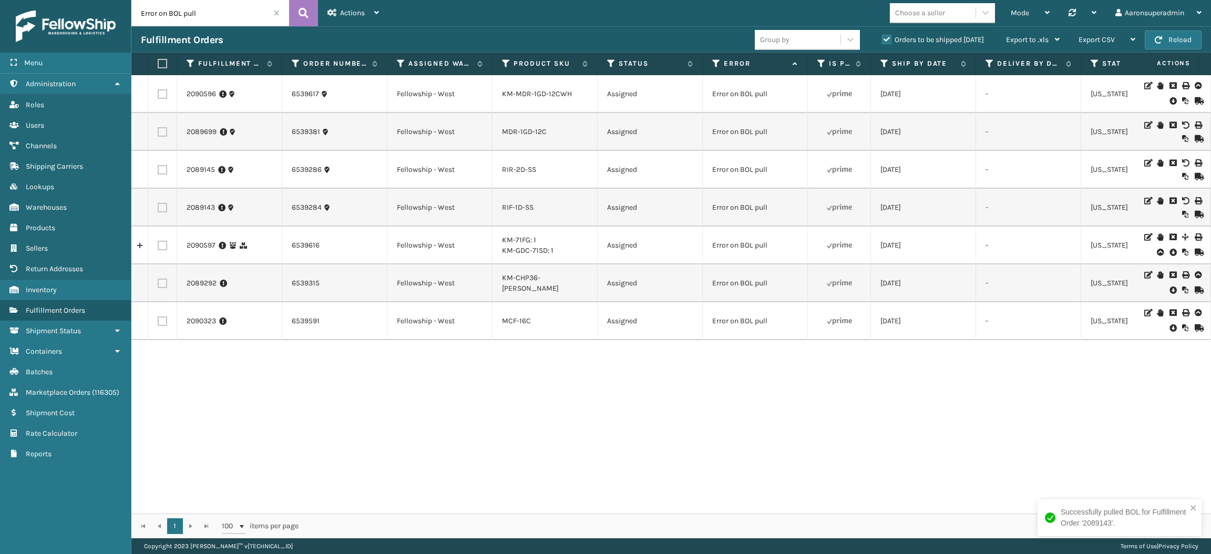
click at [1169, 251] on icon at bounding box center [1172, 252] width 6 height 11
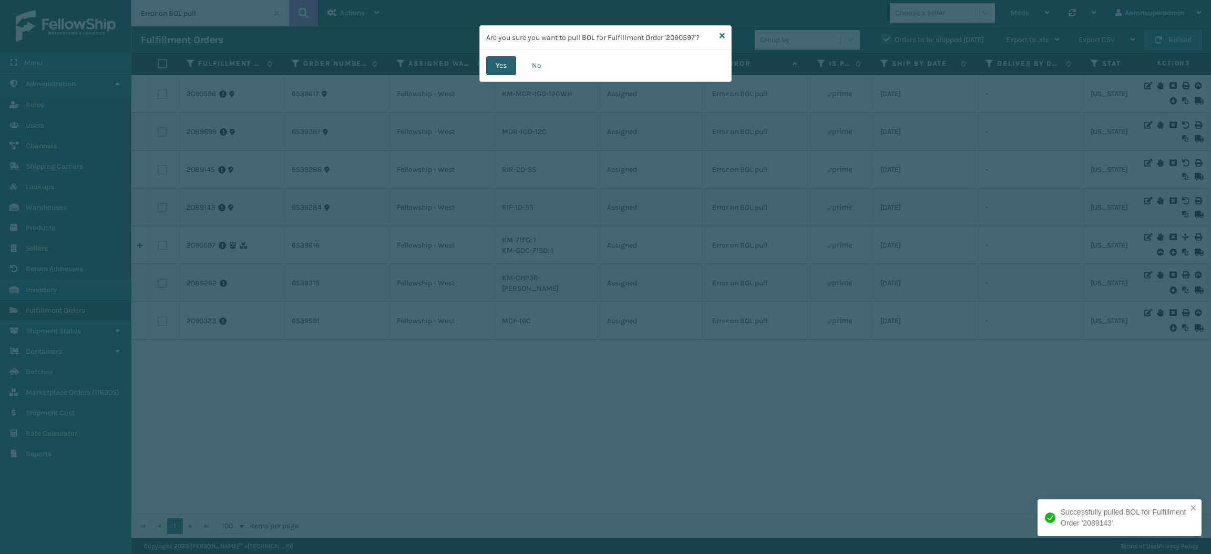
click at [490, 67] on button "Yes" at bounding box center [501, 65] width 30 height 19
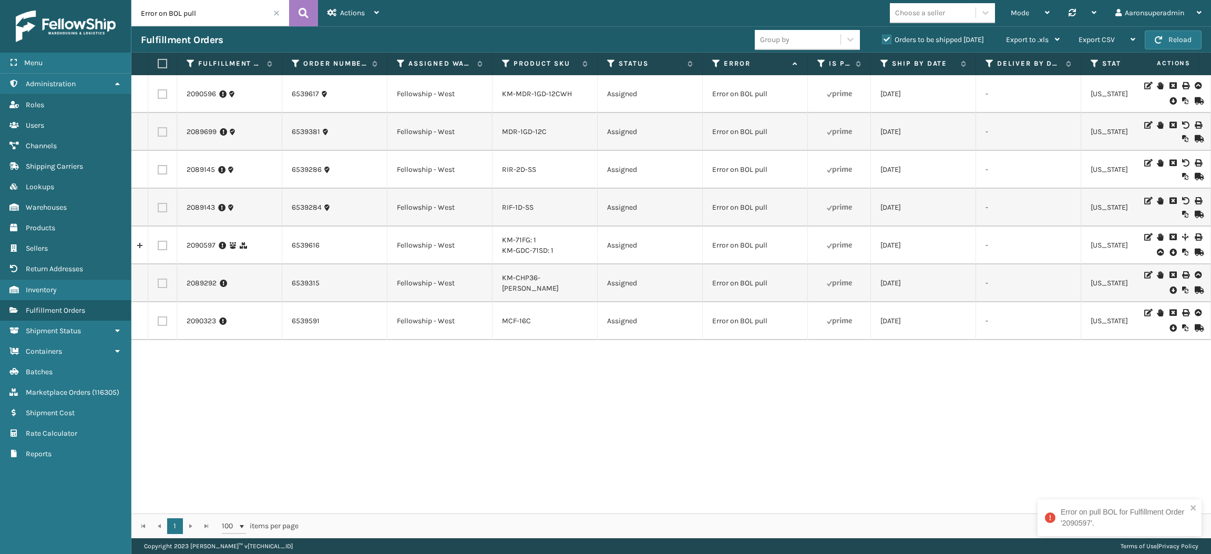
click at [1169, 287] on icon at bounding box center [1172, 290] width 6 height 11
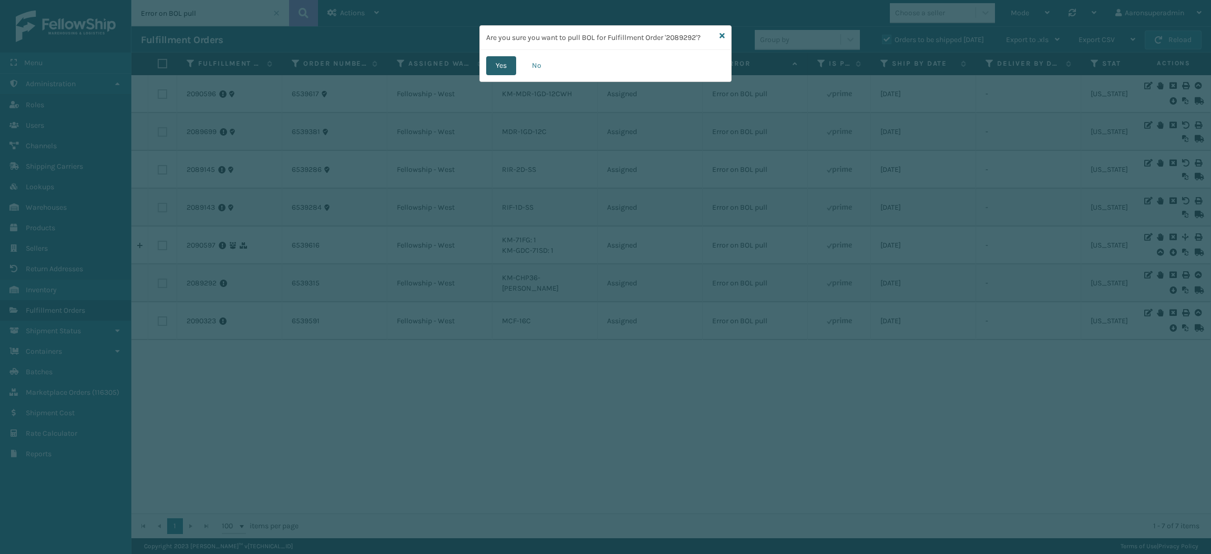
click at [503, 59] on button "Yes" at bounding box center [501, 65] width 30 height 19
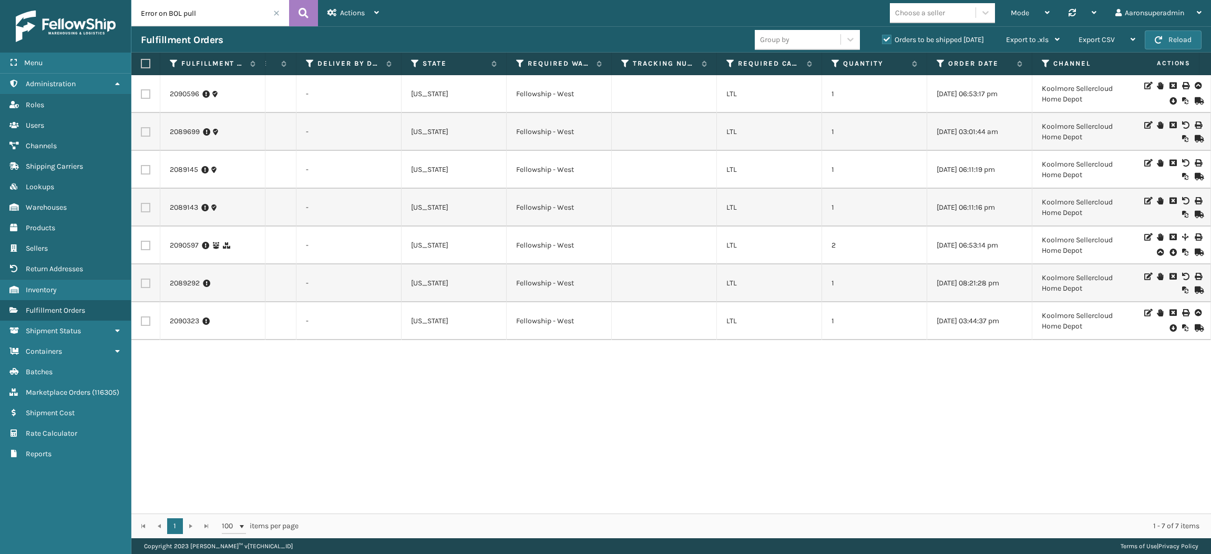
click at [147, 135] on label at bounding box center [145, 131] width 9 height 9
click at [141, 134] on input "checkbox" at bounding box center [141, 130] width 1 height 7
checkbox input "true"
click at [146, 168] on label at bounding box center [145, 169] width 9 height 9
click at [141, 168] on input "checkbox" at bounding box center [141, 168] width 1 height 7
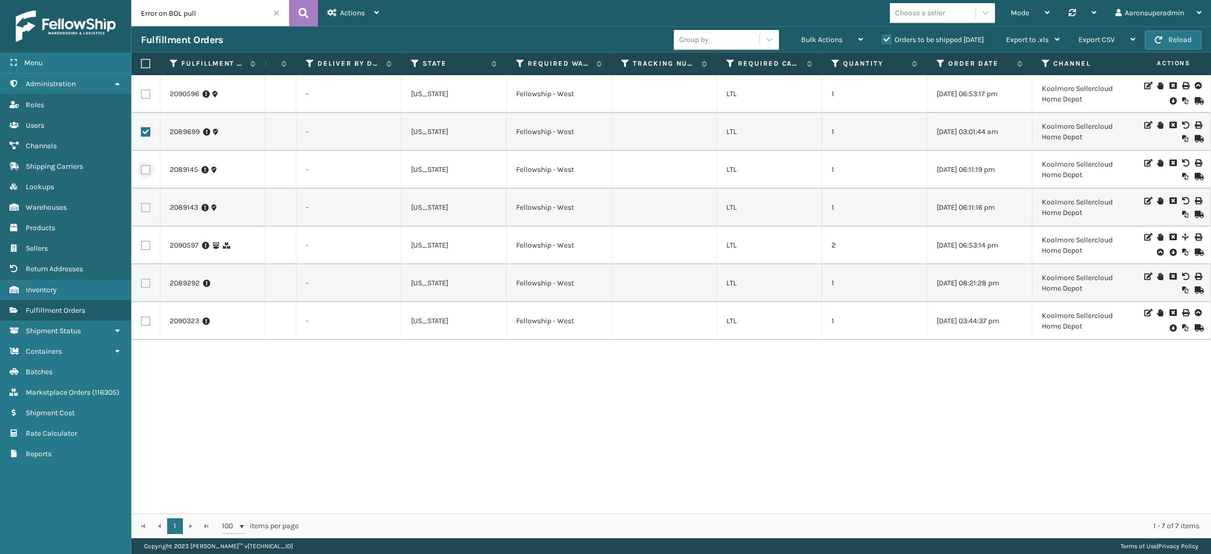
checkbox input "true"
click at [143, 208] on label at bounding box center [145, 207] width 9 height 9
click at [141, 208] on input "checkbox" at bounding box center [141, 206] width 1 height 7
checkbox input "true"
click at [148, 285] on label at bounding box center [145, 283] width 9 height 9
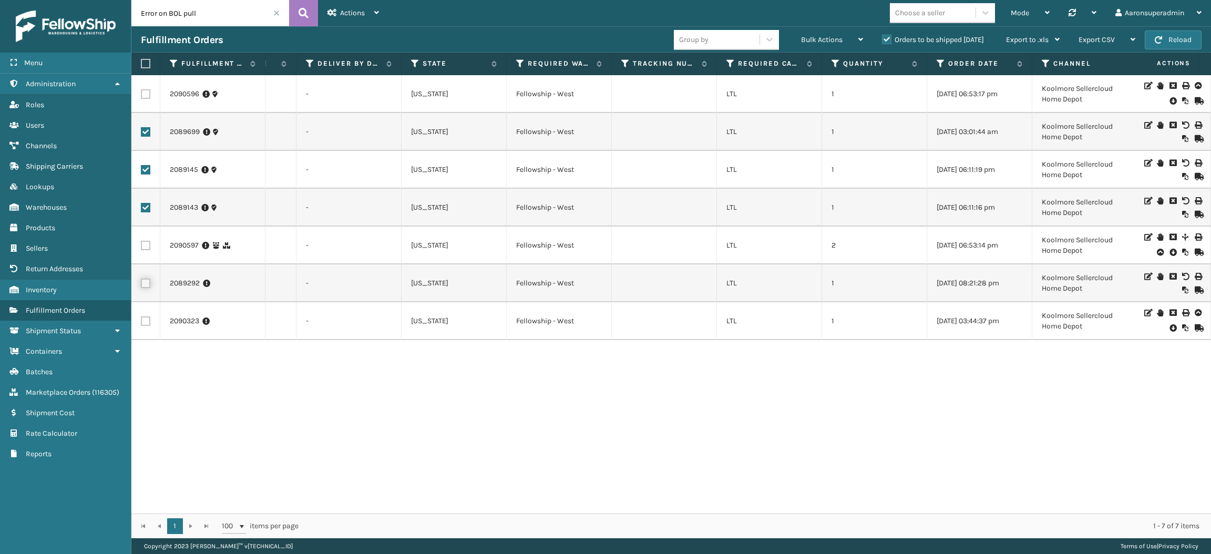
click at [141, 285] on input "checkbox" at bounding box center [141, 282] width 1 height 7
checkbox input "true"
click at [840, 36] on span "Bulk Actions" at bounding box center [822, 39] width 42 height 9
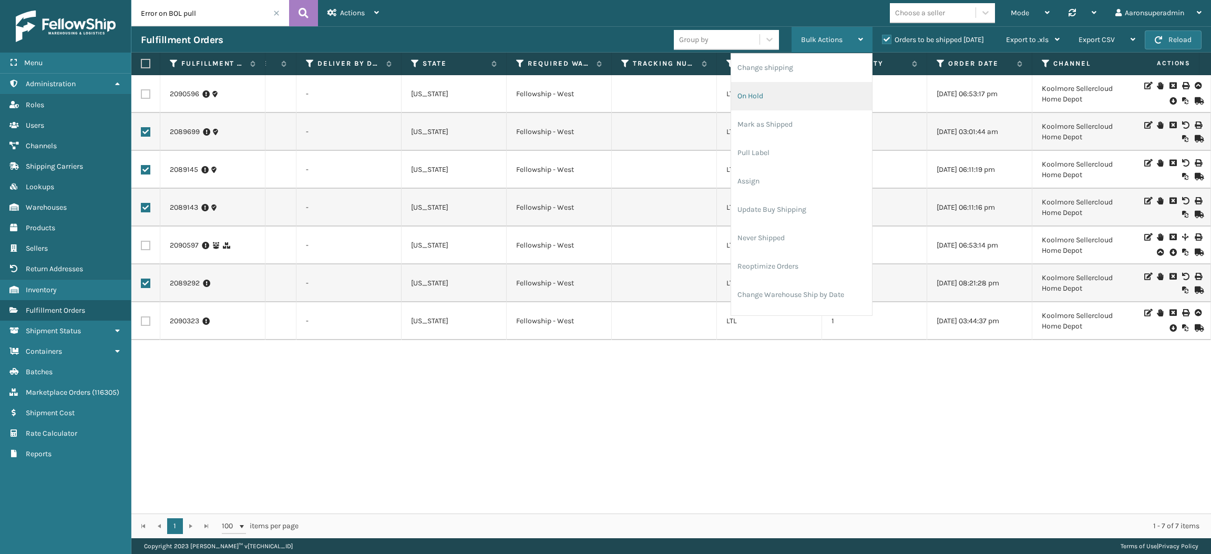
click at [787, 96] on li "On Hold" at bounding box center [801, 96] width 141 height 28
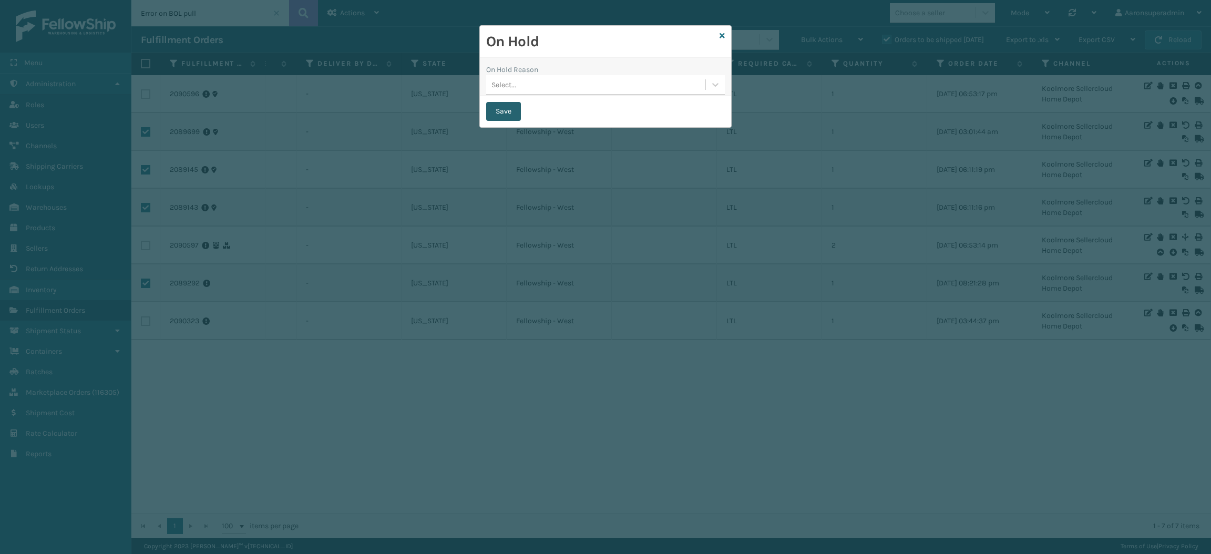
click at [494, 115] on button "Save" at bounding box center [503, 111] width 35 height 19
checkbox input "false"
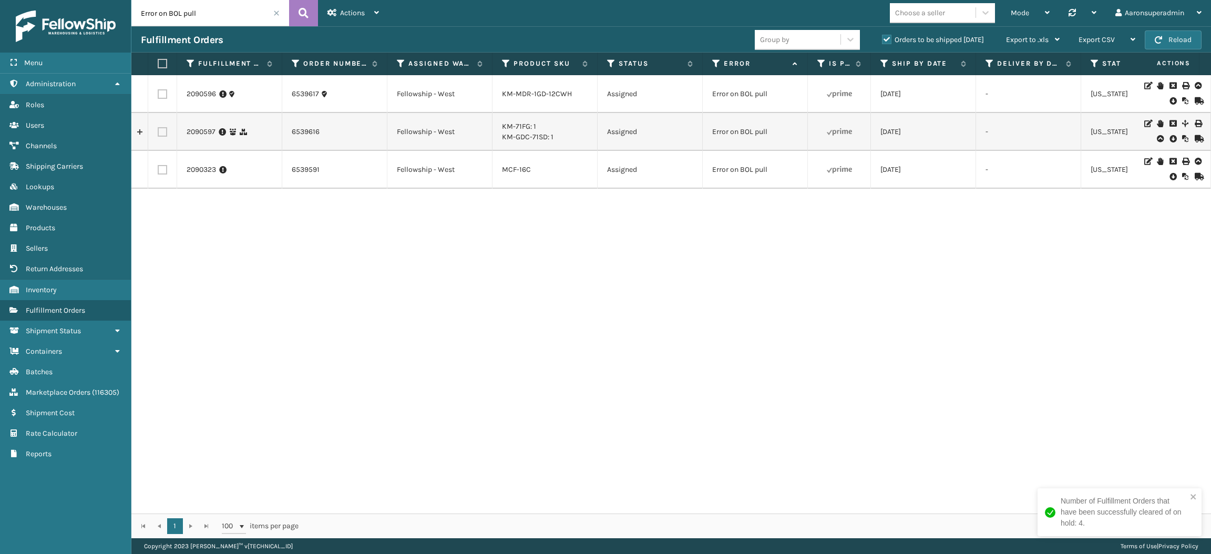
click at [275, 14] on span at bounding box center [276, 13] width 6 height 6
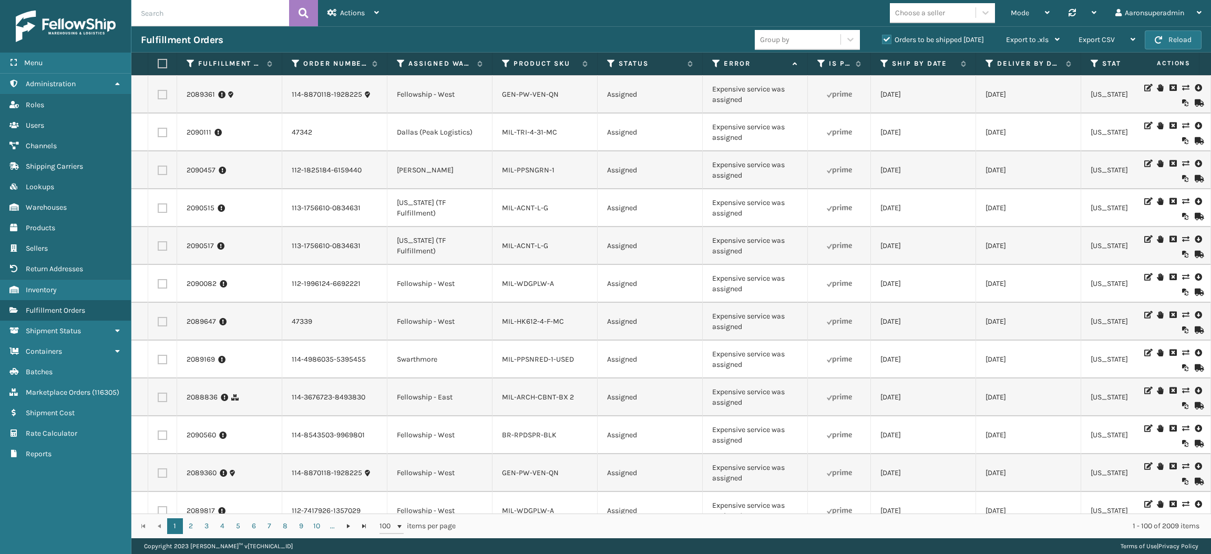
drag, startPoint x: 618, startPoint y: 340, endPoint x: 800, endPoint y: 432, distance: 204.5
click at [800, 432] on td "Expensive service was assigned" at bounding box center [755, 435] width 105 height 38
drag, startPoint x: 757, startPoint y: 412, endPoint x: 696, endPoint y: 396, distance: 63.0
copy tr "Expensive service was assigned"
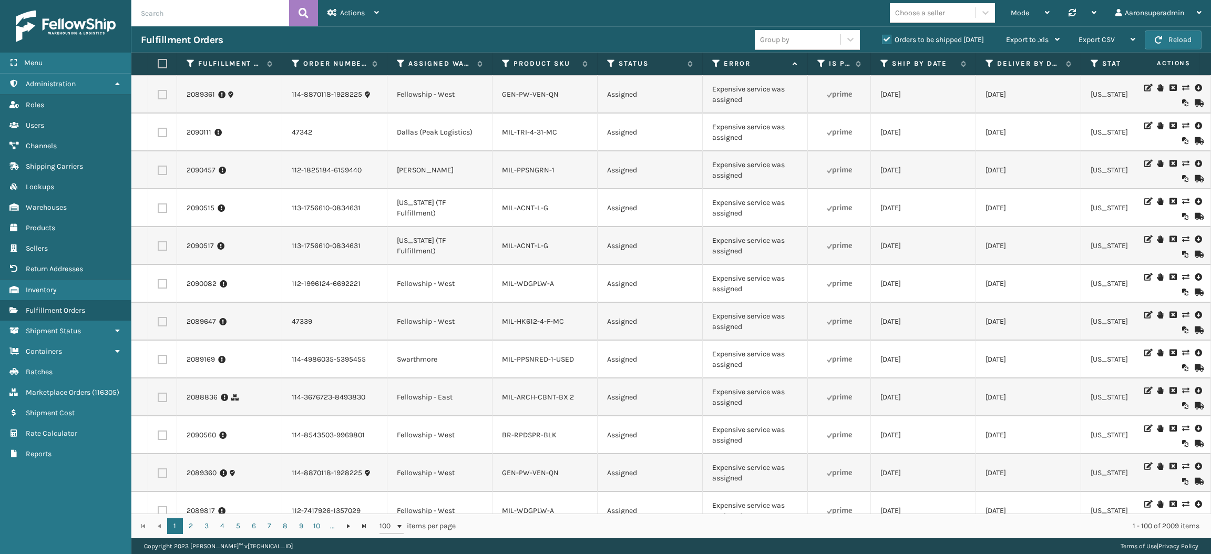
click at [188, 4] on input "text" at bounding box center [210, 13] width 158 height 26
drag, startPoint x: 762, startPoint y: 228, endPoint x: 707, endPoint y: 212, distance: 56.9
click at [707, 212] on td "Expensive service was assigned" at bounding box center [755, 208] width 105 height 38
copy td "Expensive service was assigned"
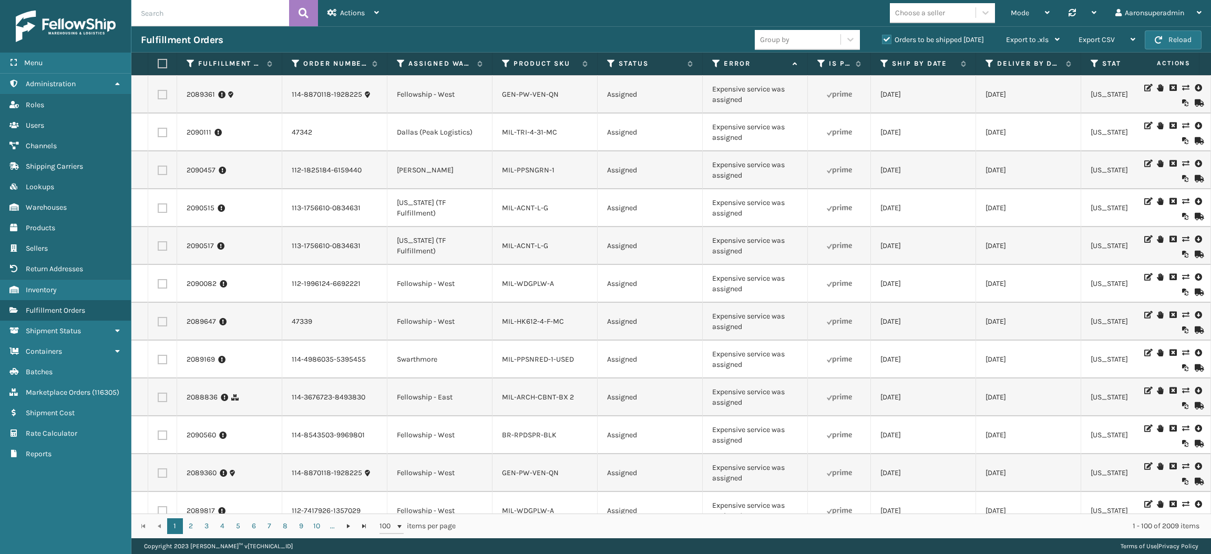
click at [173, 8] on input "text" at bounding box center [210, 13] width 158 height 26
drag, startPoint x: 789, startPoint y: 176, endPoint x: 701, endPoint y: 160, distance: 89.7
drag, startPoint x: 745, startPoint y: 187, endPoint x: 693, endPoint y: 158, distance: 60.2
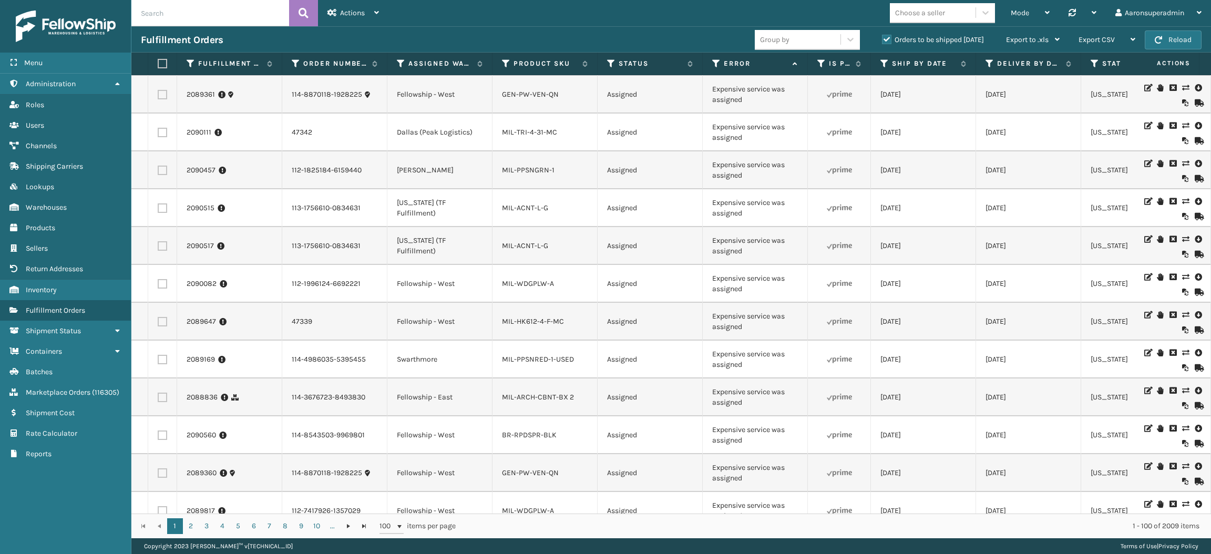
drag, startPoint x: 696, startPoint y: 153, endPoint x: 684, endPoint y: 146, distance: 14.2
click at [684, 146] on td "Assigned" at bounding box center [650, 133] width 105 height 38
drag, startPoint x: 748, startPoint y: 186, endPoint x: 704, endPoint y: 173, distance: 45.9
click at [704, 173] on td "Expensive service was assigned" at bounding box center [755, 170] width 105 height 38
copy td "Expensive service was assigned"
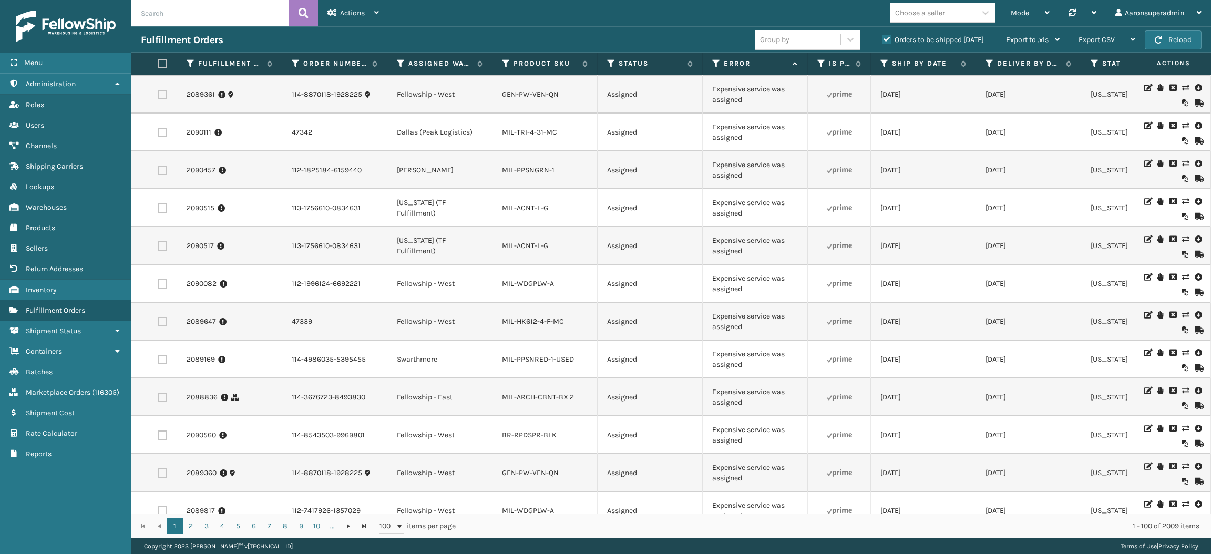
click at [264, 8] on input "text" at bounding box center [210, 13] width 158 height 26
paste input "Expensive service was assigned"
type input "Expensive service was assigned"
